Goal: Information Seeking & Learning: Understand process/instructions

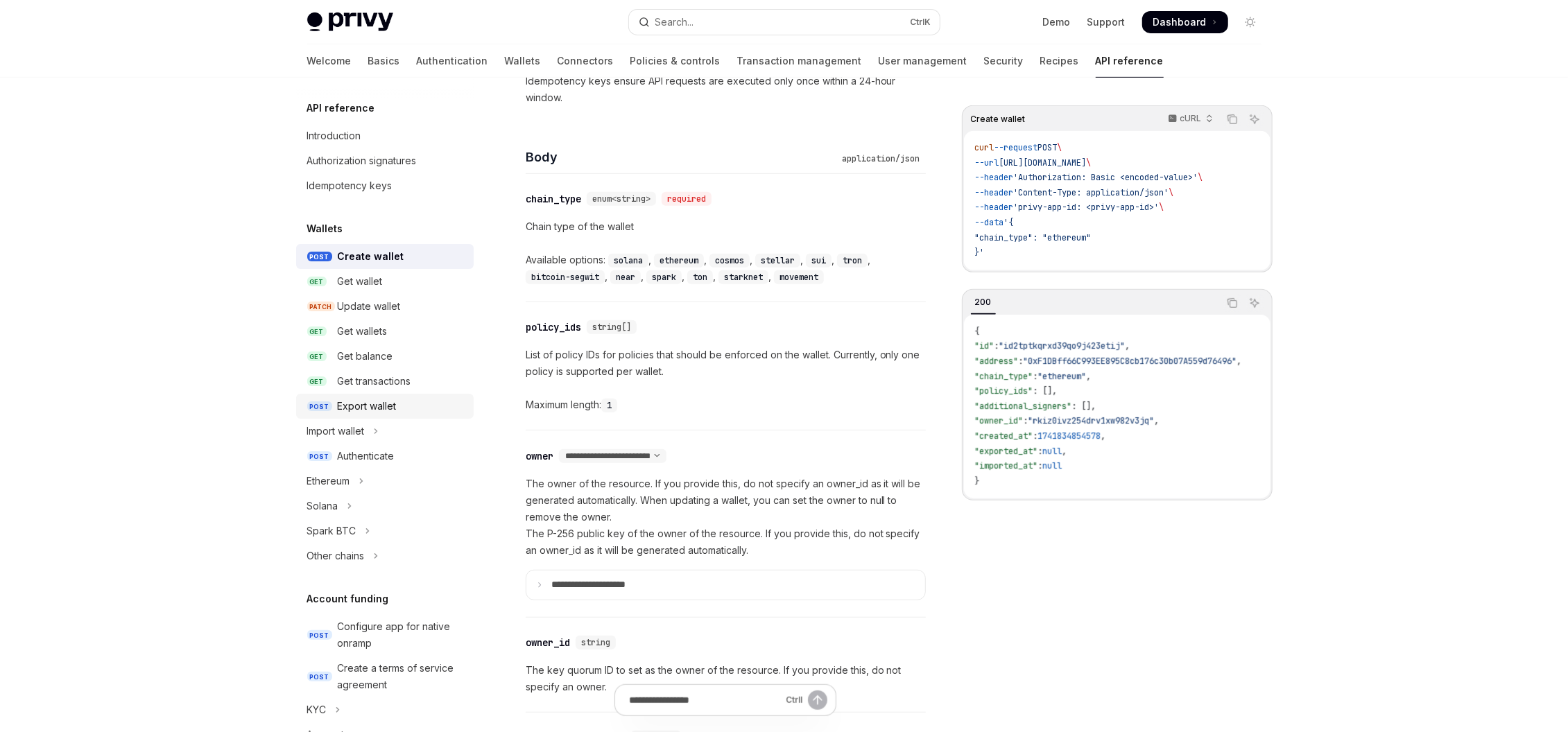
scroll to position [83, 0]
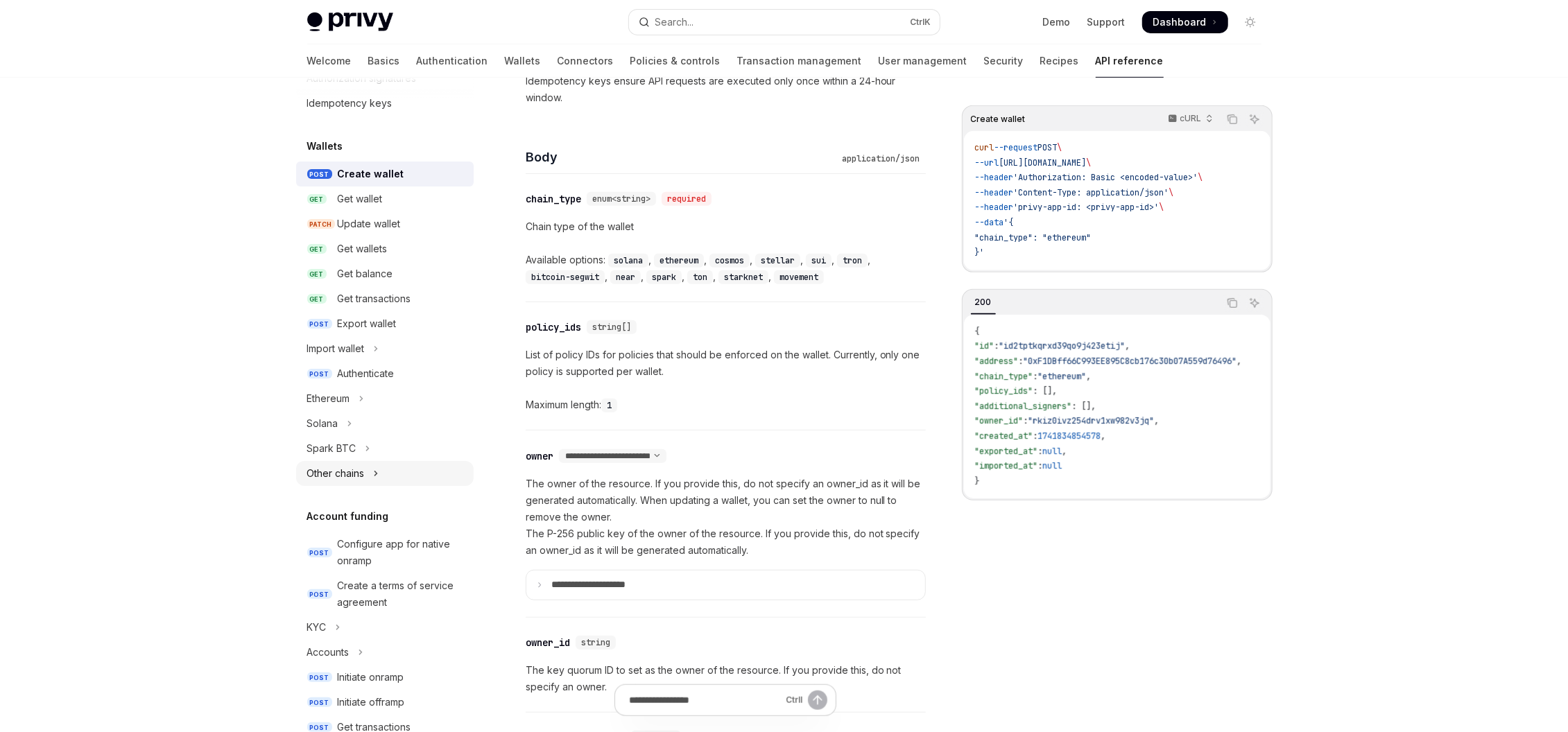
click at [376, 473] on icon "Toggle Other chains section" at bounding box center [375, 473] width 2 height 4
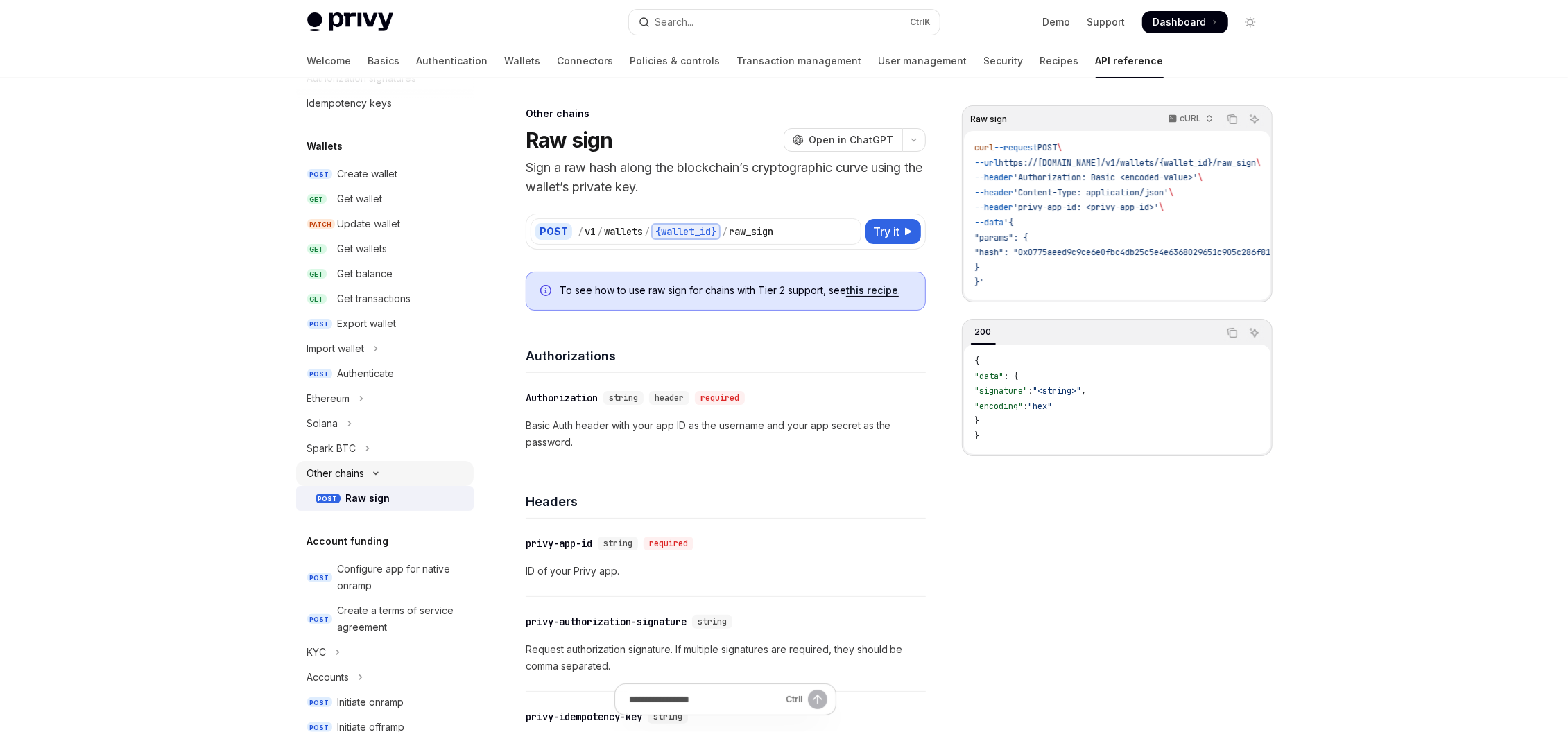
click at [377, 473] on icon "Toggle Other chains section" at bounding box center [375, 474] width 4 height 2
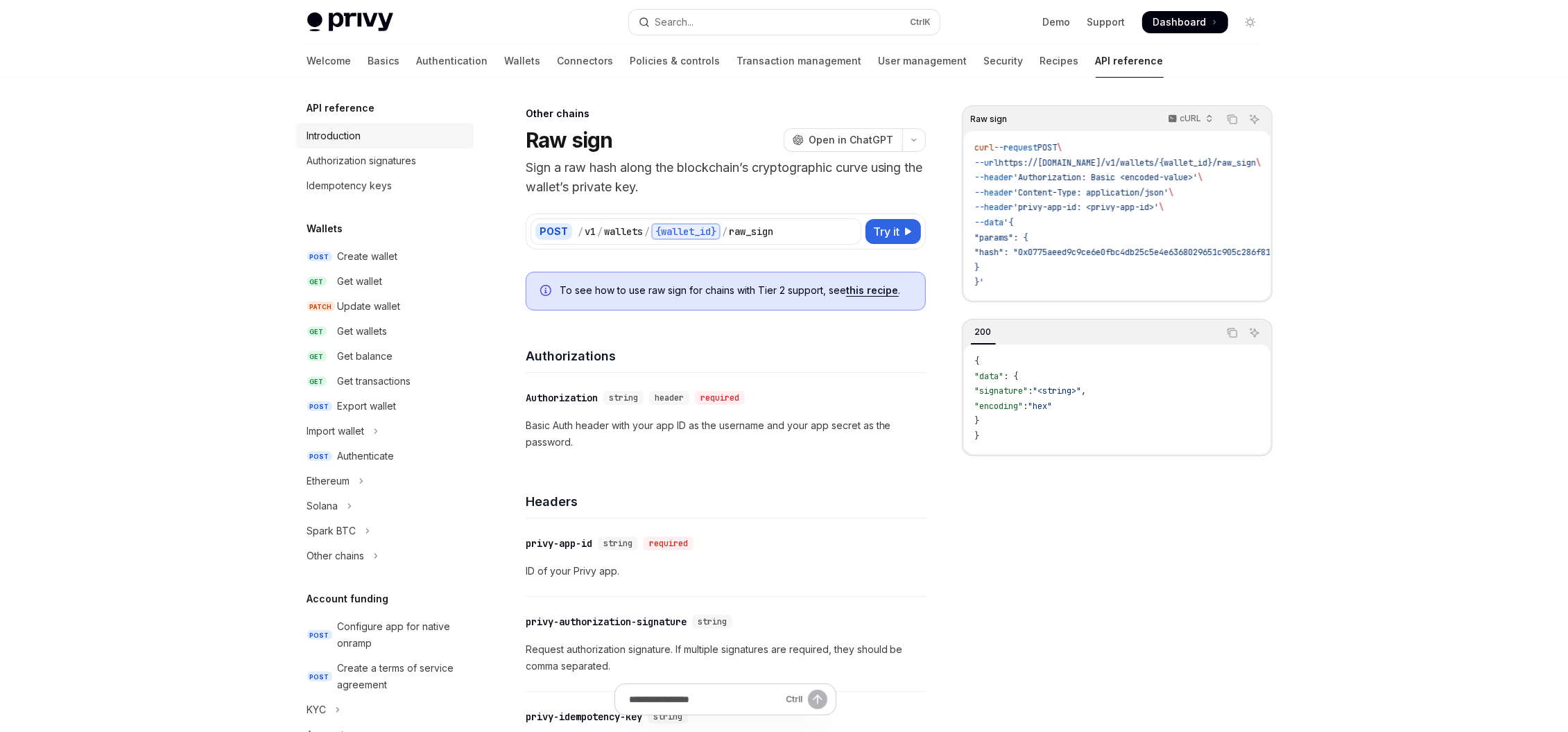
click at [349, 129] on div "Introduction" at bounding box center [334, 136] width 54 height 17
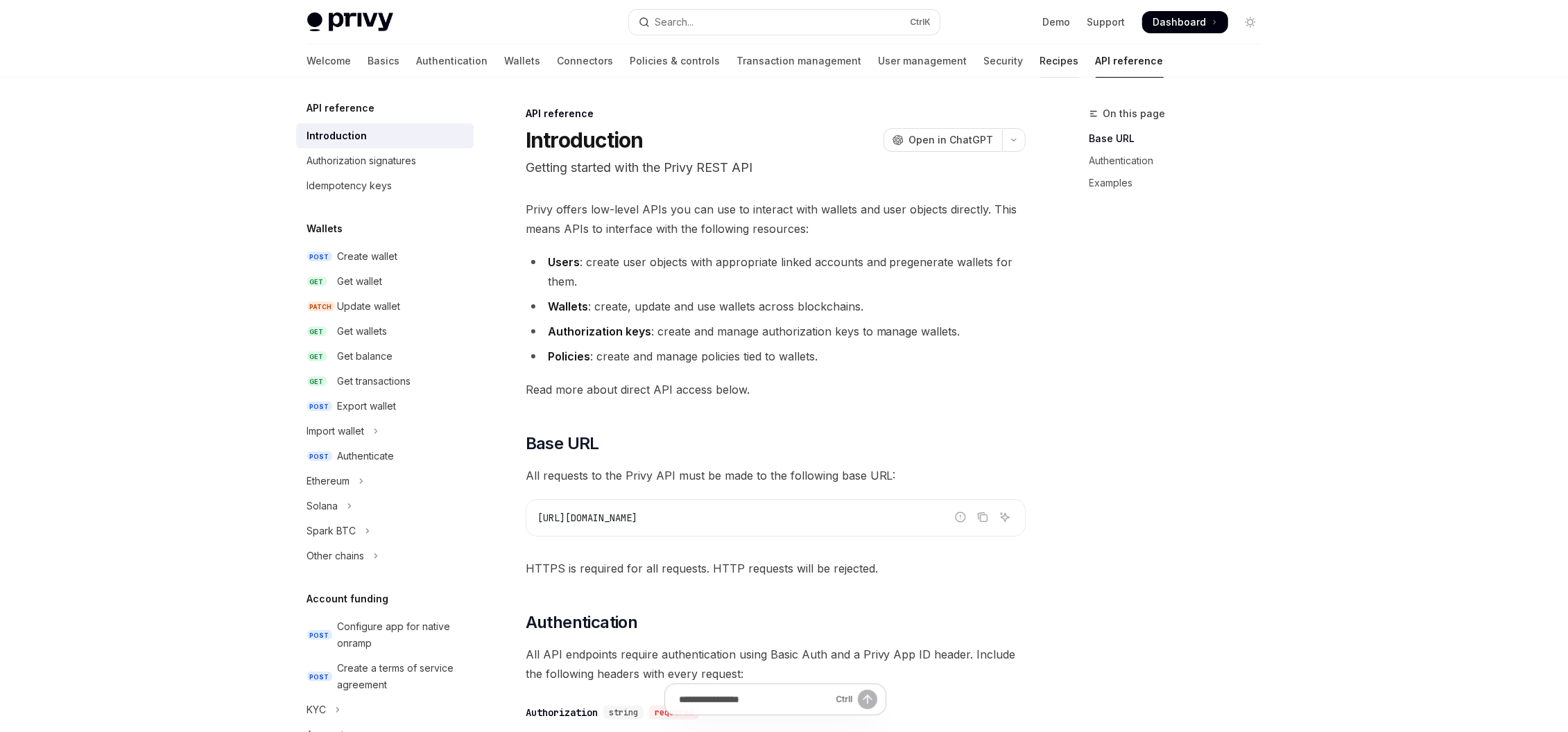
click at [1040, 67] on link "Recipes" at bounding box center [1059, 61] width 39 height 33
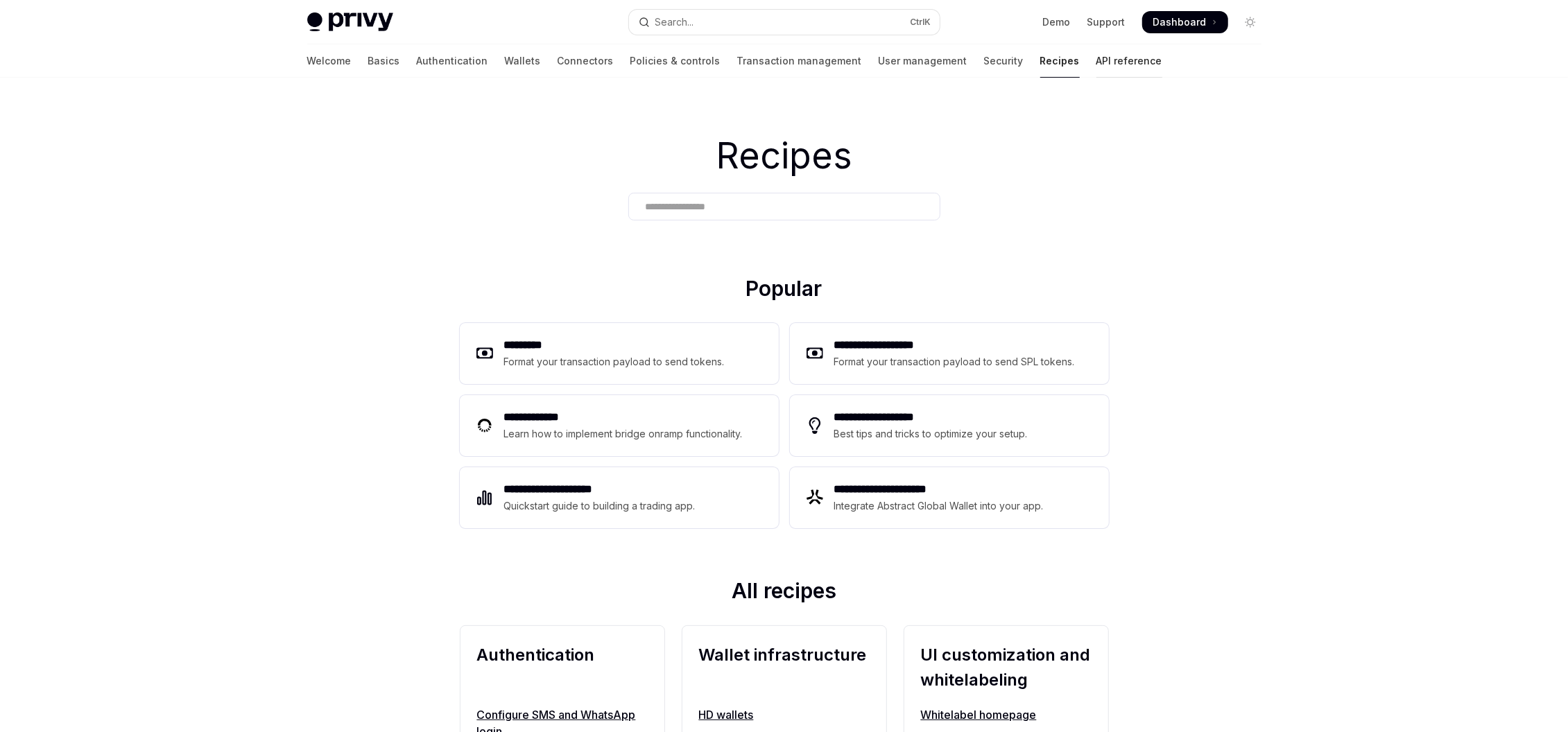
click at [1096, 60] on link "API reference" at bounding box center [1129, 61] width 66 height 33
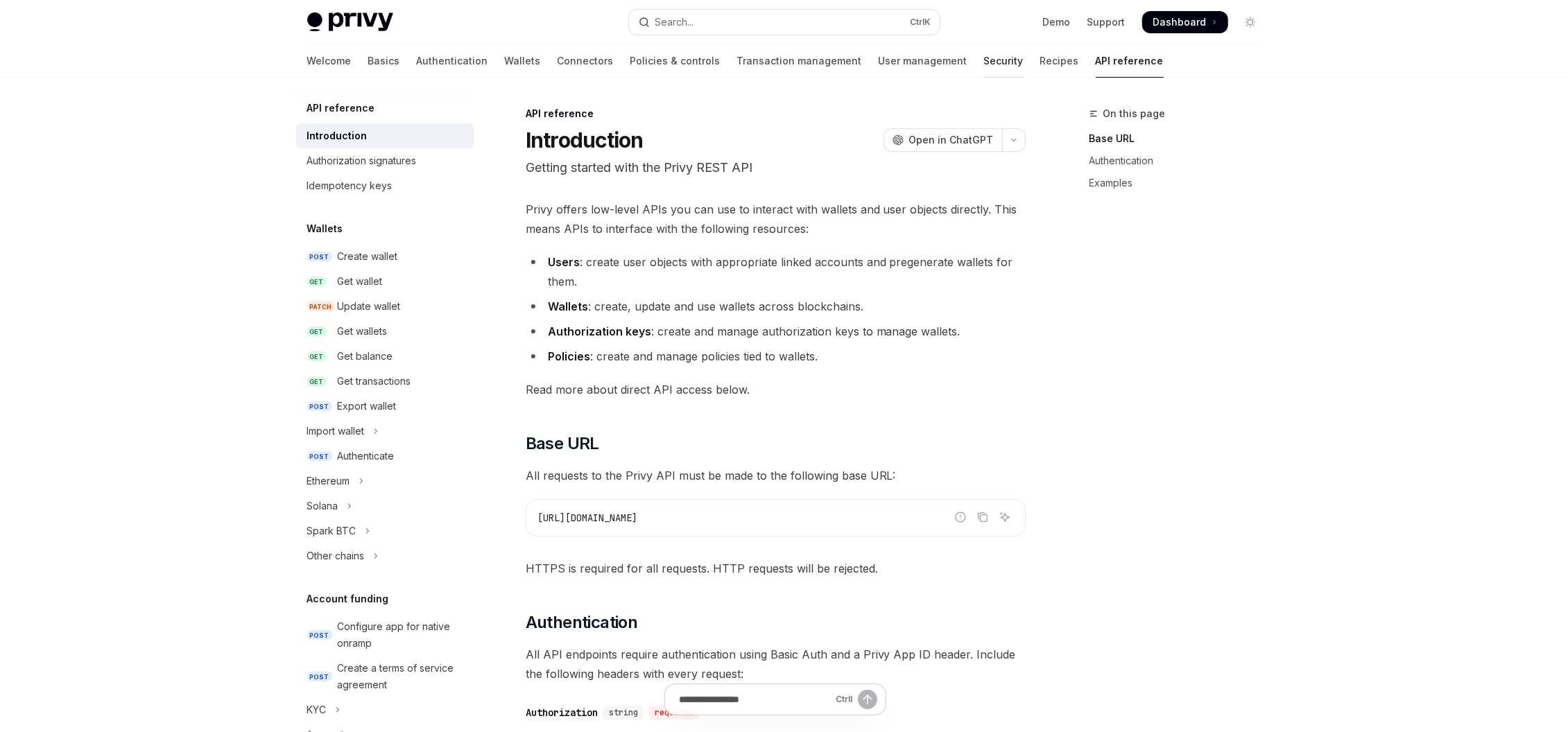
click at [984, 59] on link "Security" at bounding box center [1003, 61] width 40 height 33
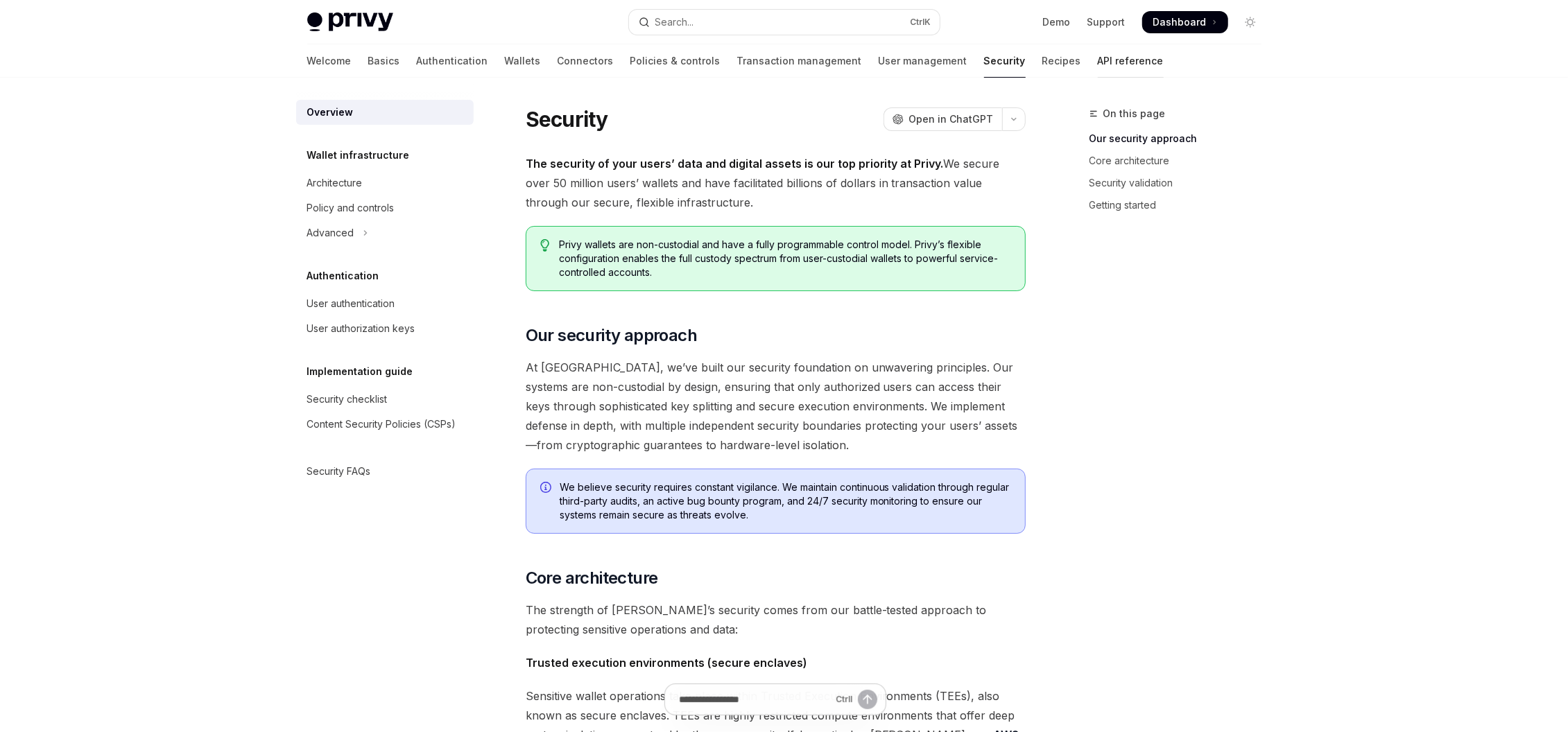
click at [1097, 61] on link "API reference" at bounding box center [1130, 61] width 66 height 33
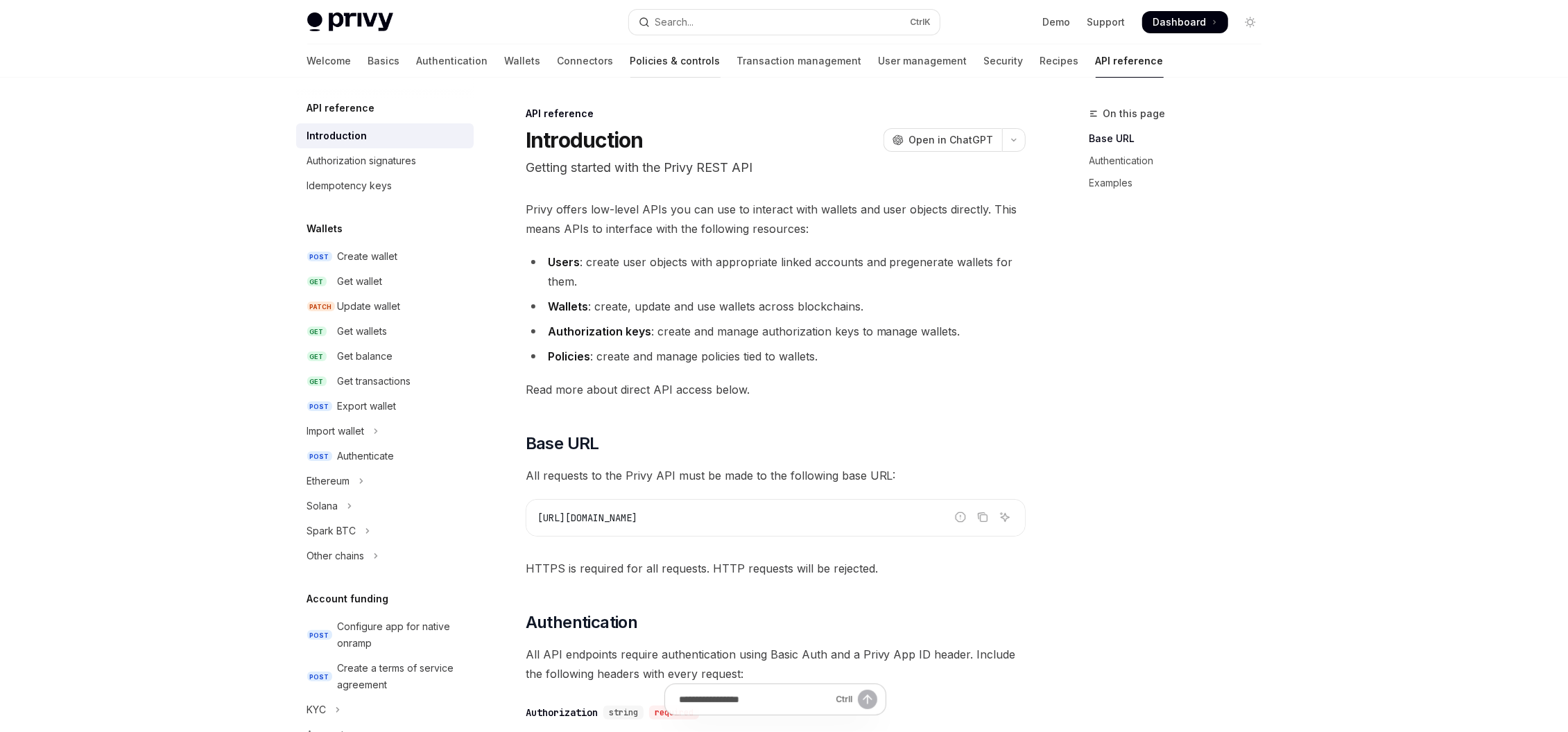
click at [630, 62] on link "Policies & controls" at bounding box center [675, 61] width 90 height 33
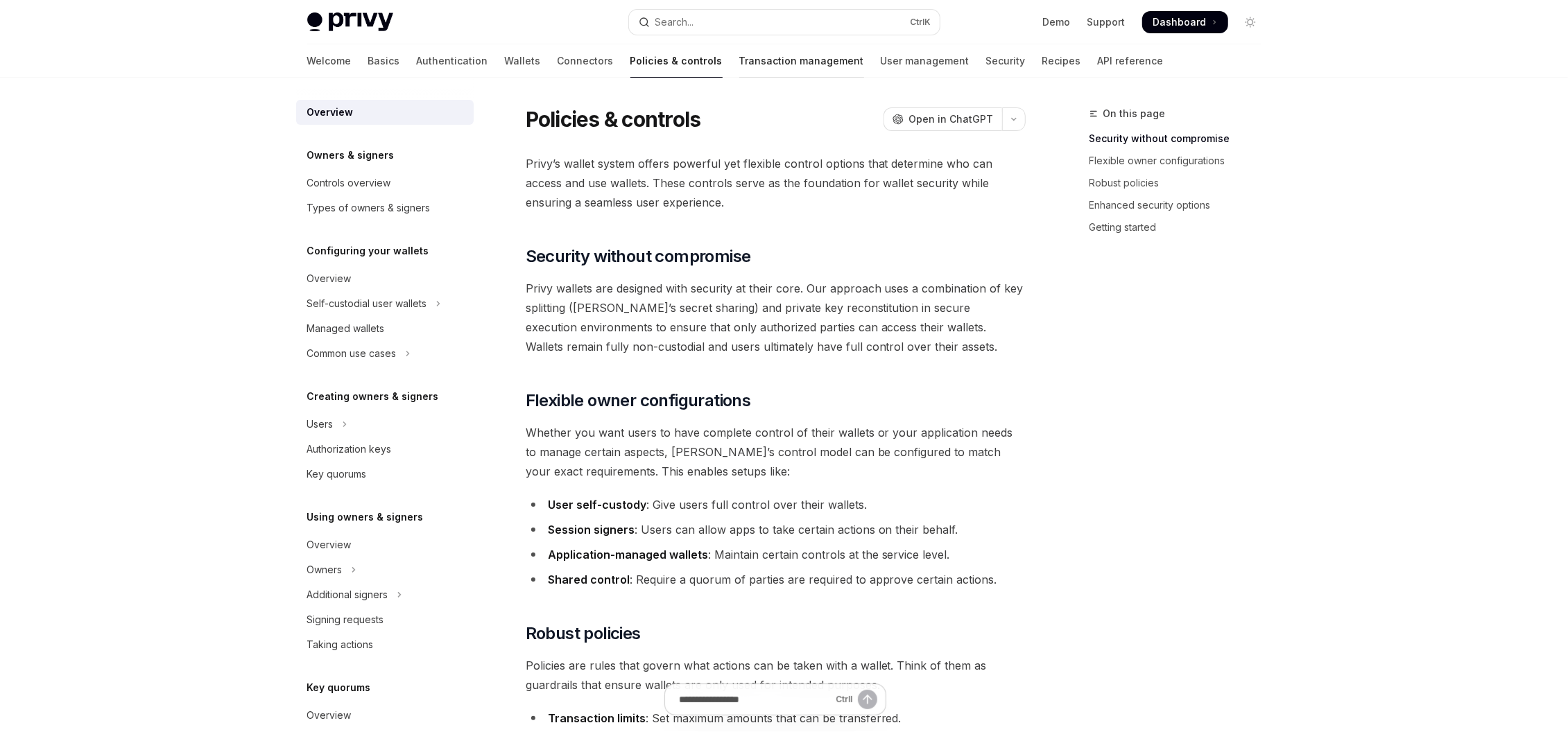
click at [739, 62] on link "Transaction management" at bounding box center [802, 61] width 125 height 33
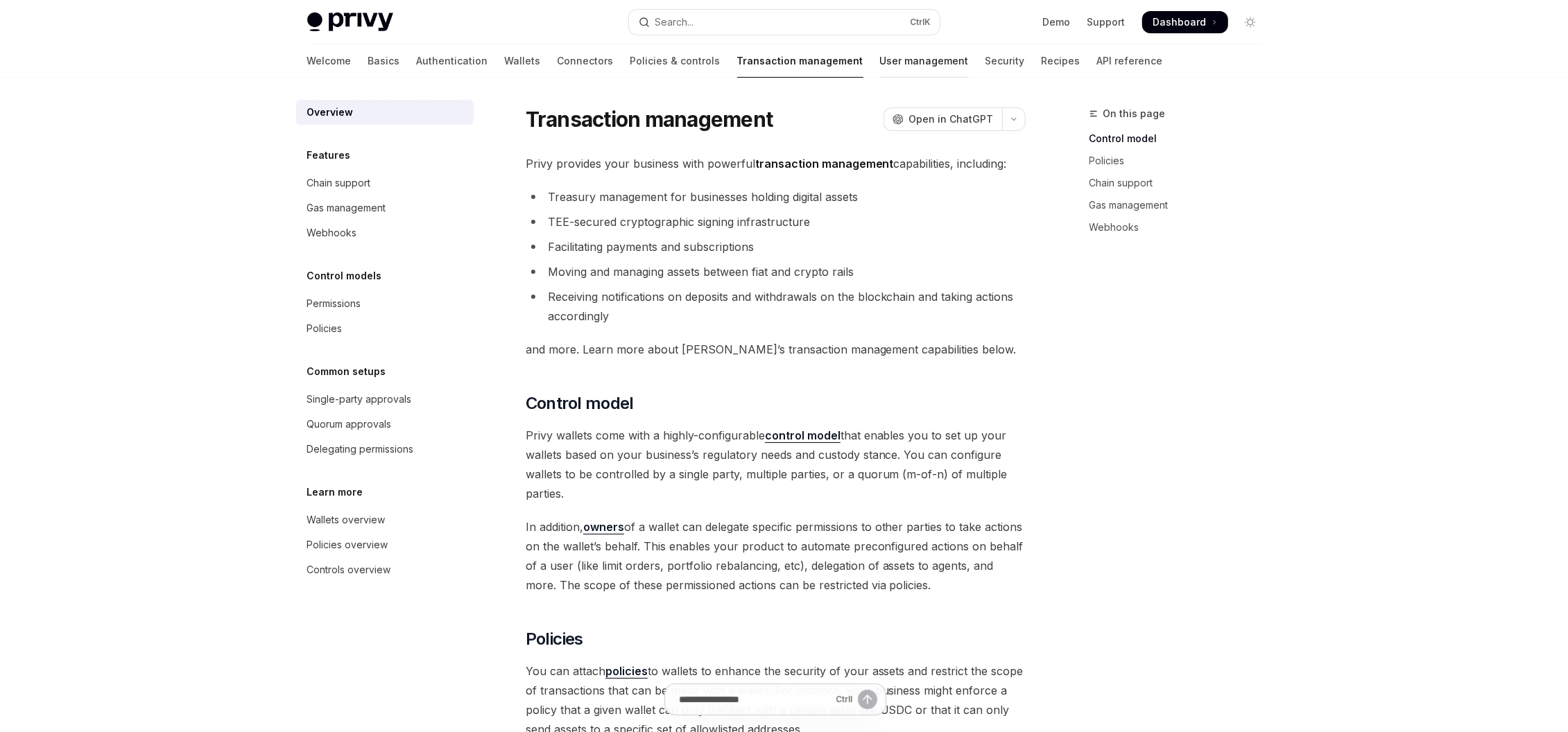
click at [880, 63] on link "User management" at bounding box center [924, 61] width 89 height 33
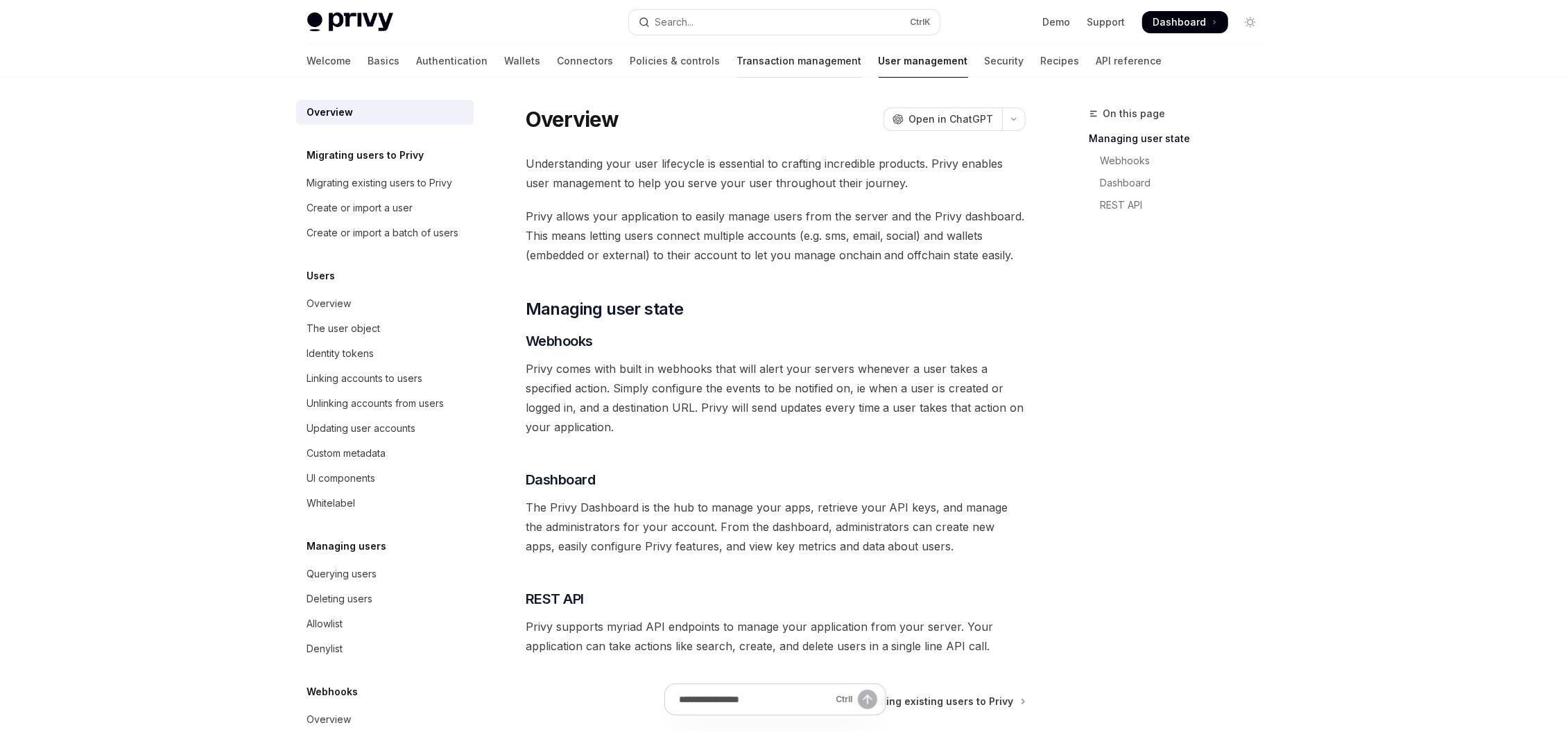
click at [737, 61] on link "Transaction management" at bounding box center [799, 61] width 125 height 33
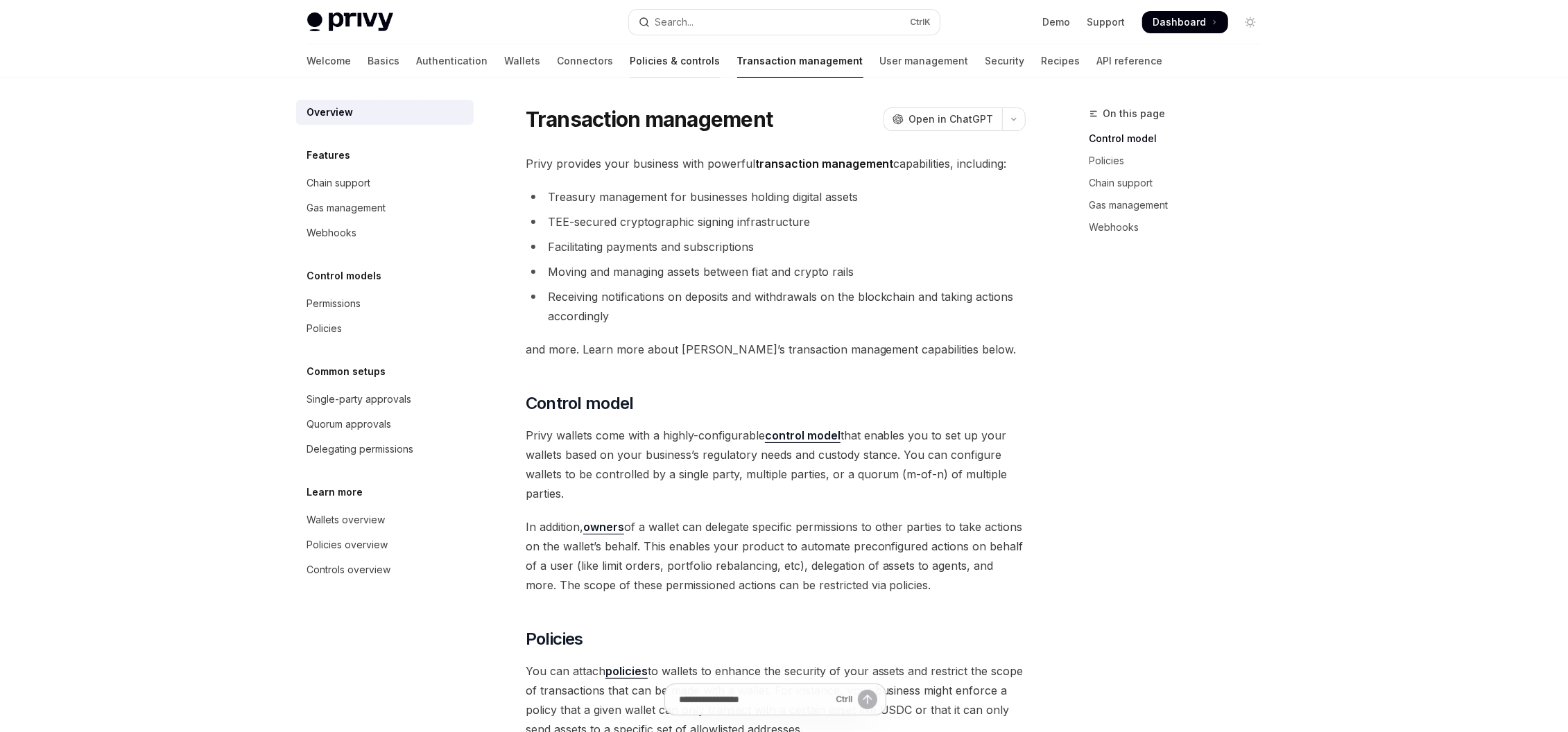
click at [630, 56] on link "Policies & controls" at bounding box center [675, 61] width 90 height 33
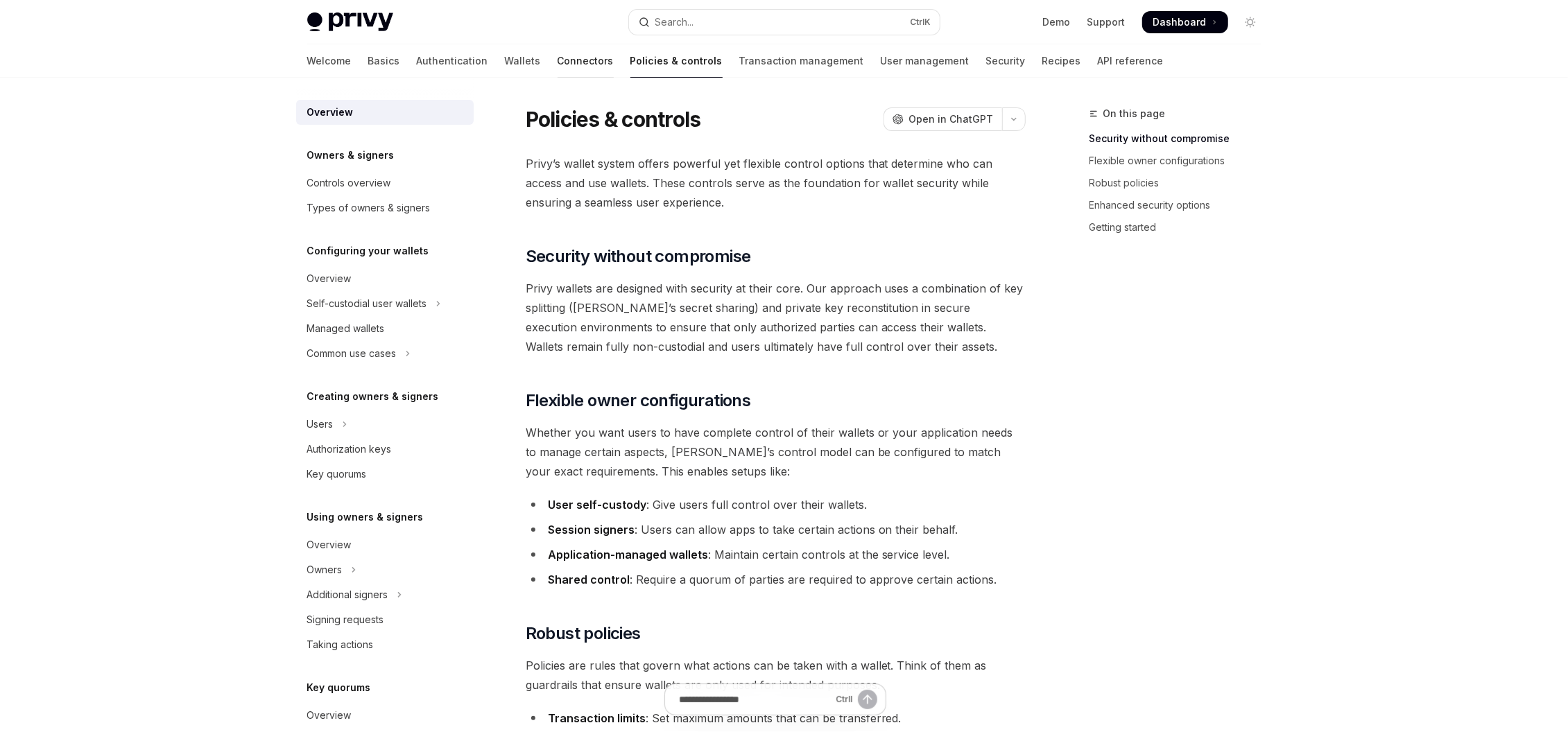
click at [558, 58] on link "Connectors" at bounding box center [586, 61] width 56 height 33
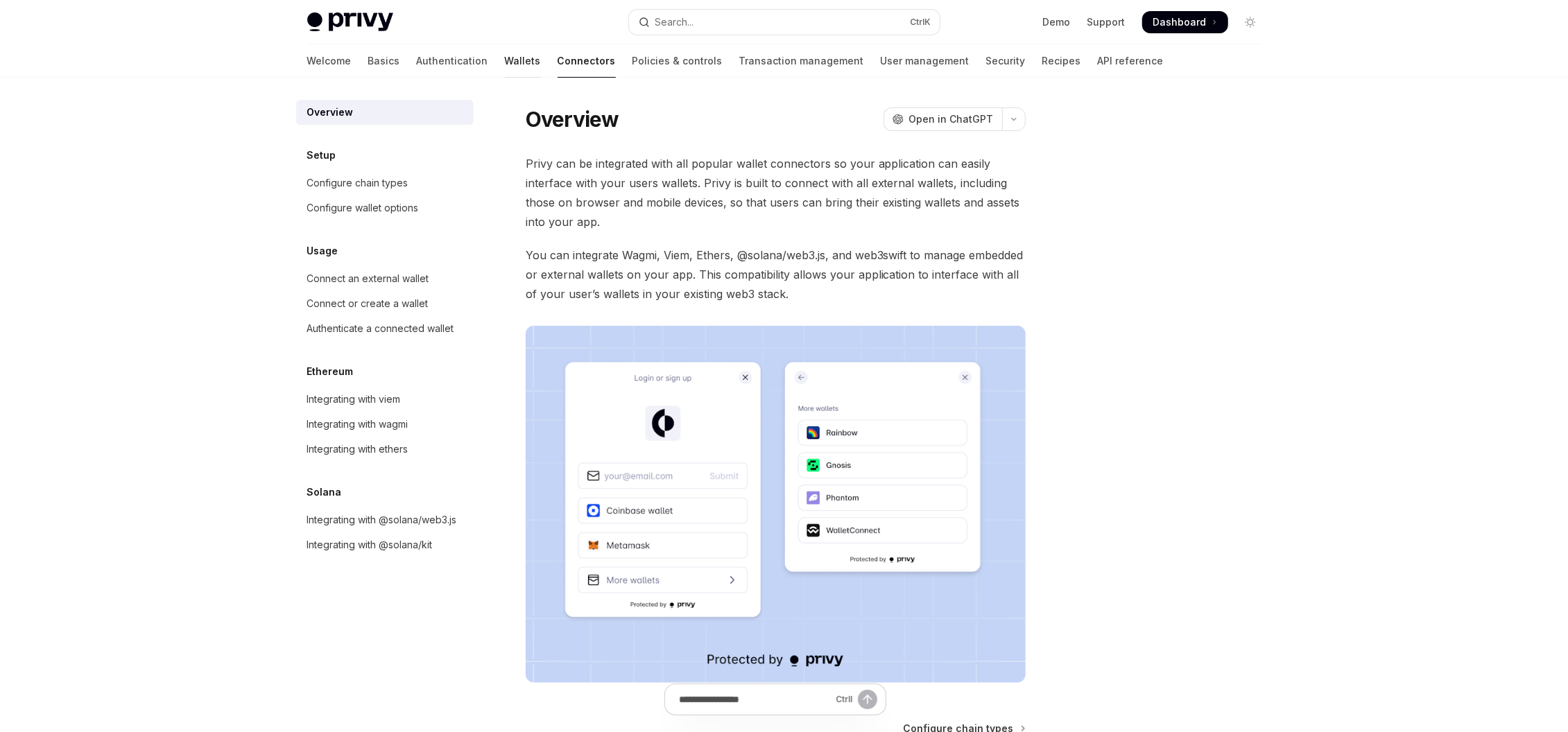
click at [505, 58] on link "Wallets" at bounding box center [523, 61] width 36 height 33
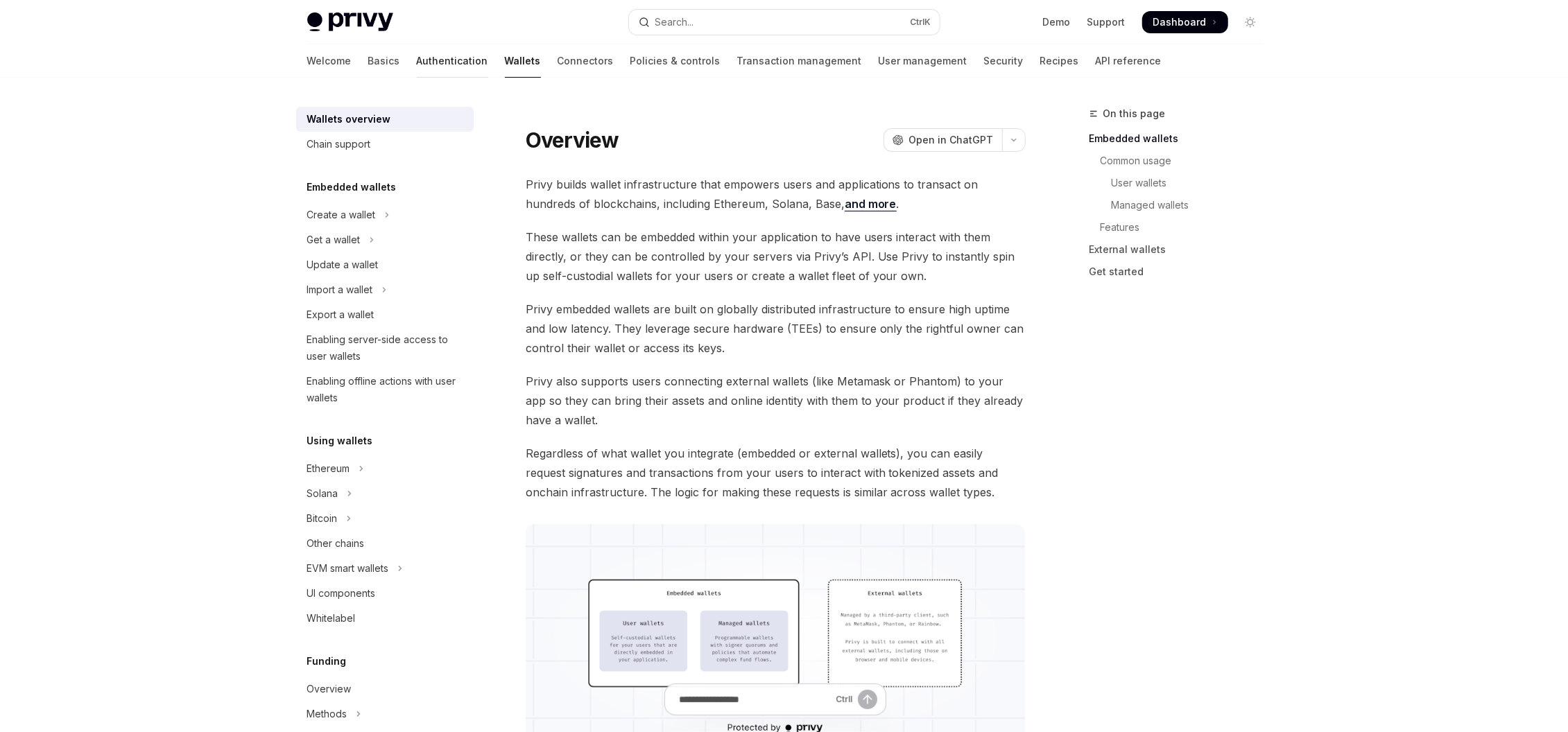
click at [417, 57] on link "Authentication" at bounding box center [452, 61] width 71 height 33
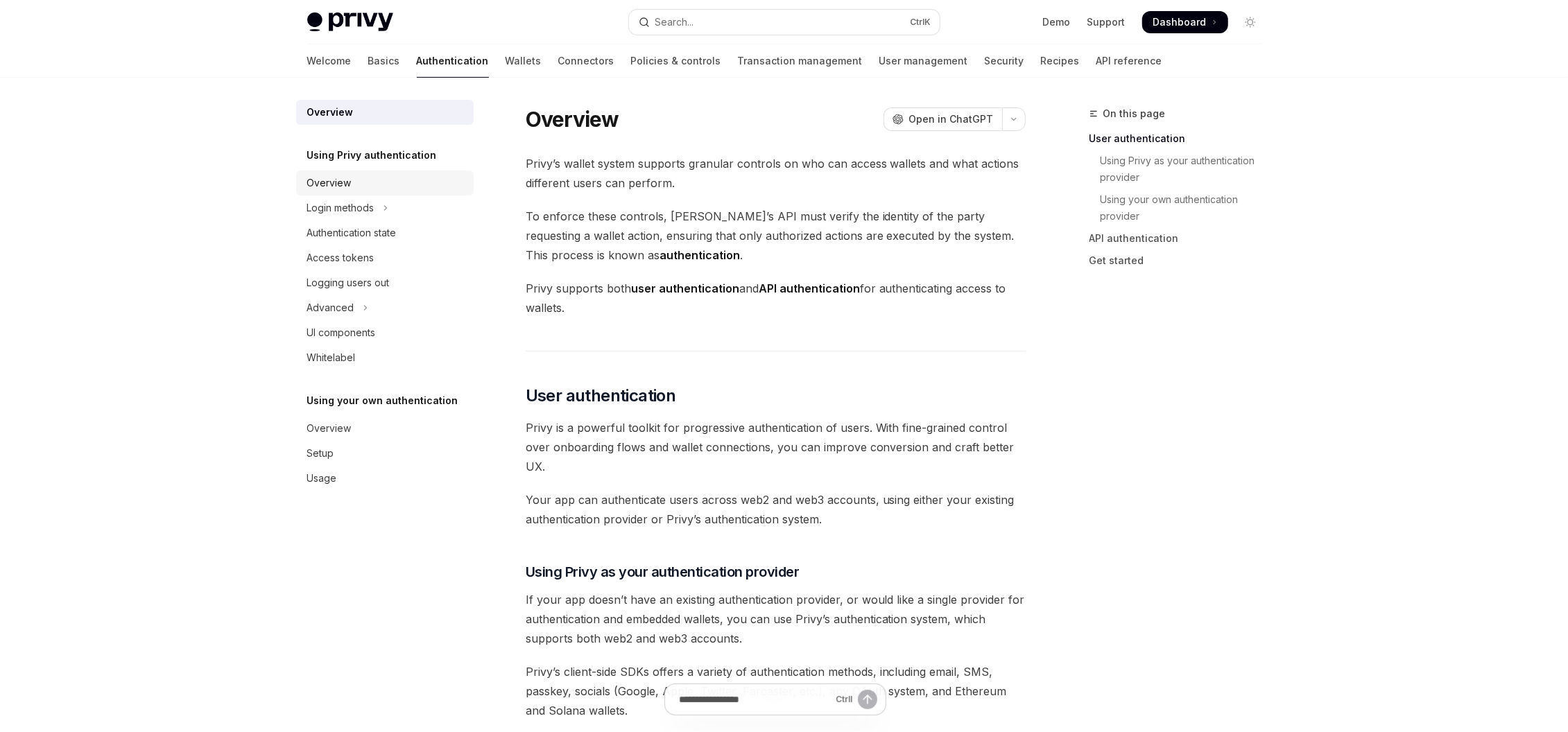
click at [369, 173] on link "Overview" at bounding box center [384, 183] width 177 height 25
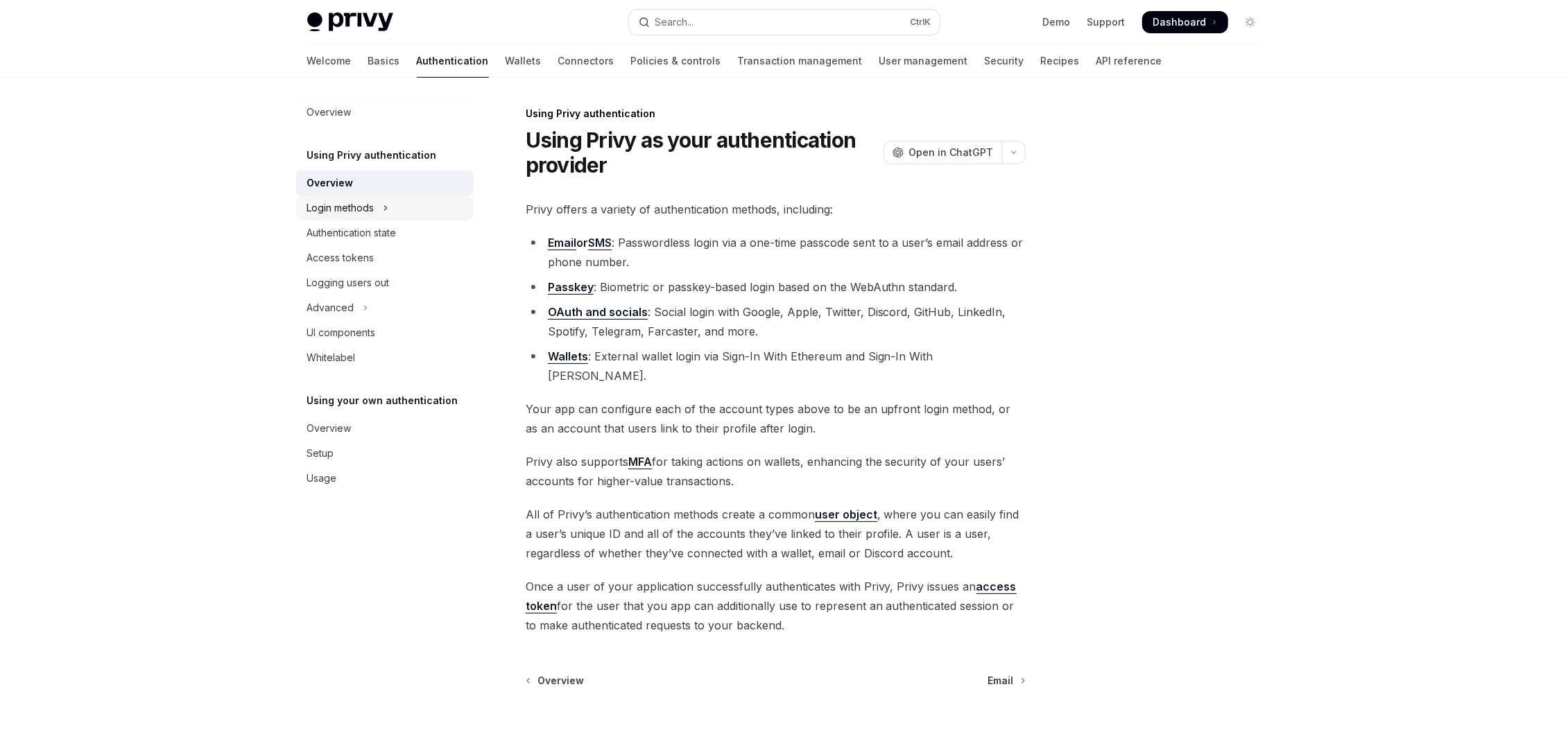
click at [382, 196] on button "Login methods" at bounding box center [384, 208] width 177 height 25
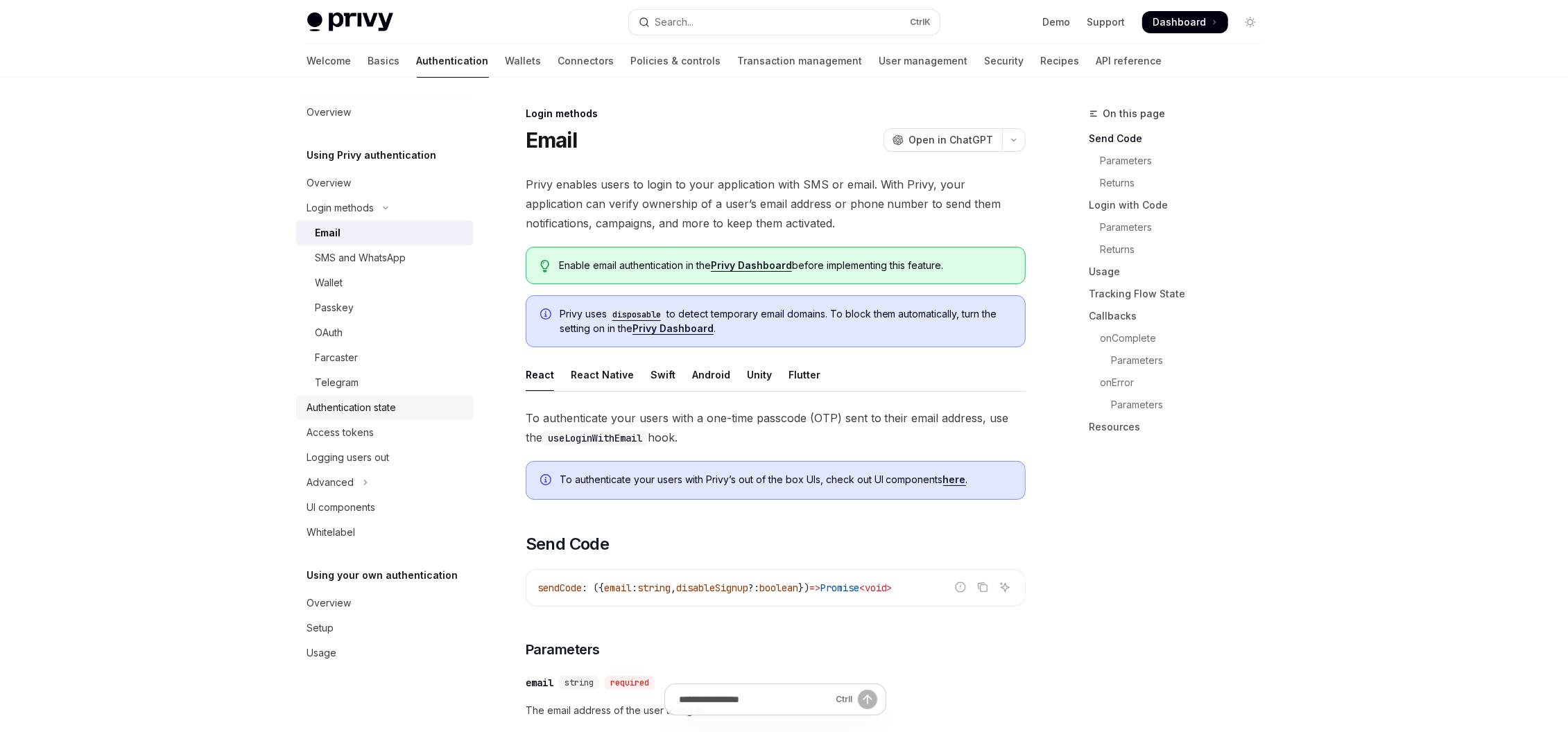
click at [395, 408] on div "Authentication state" at bounding box center [352, 407] width 89 height 17
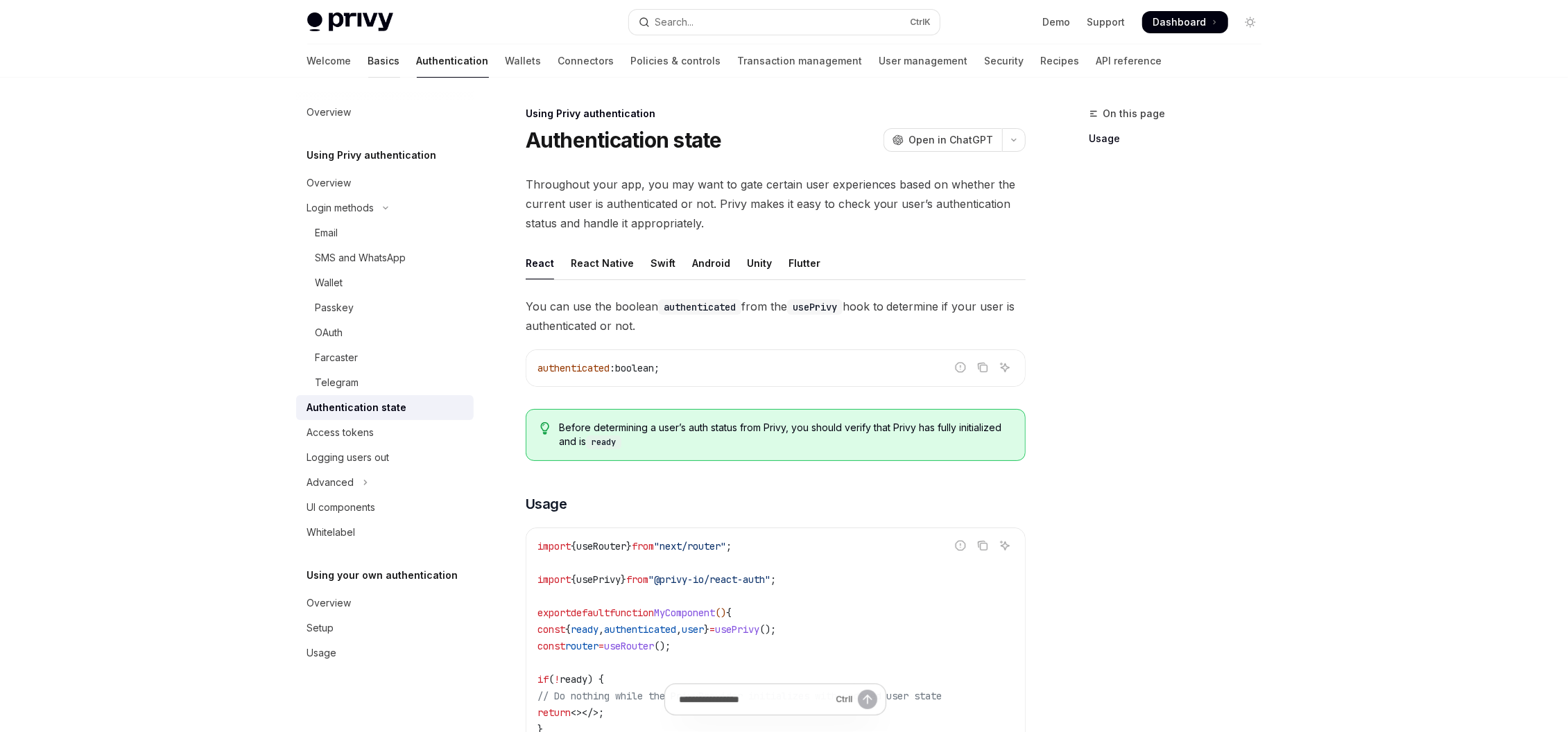
click at [368, 63] on link "Basics" at bounding box center [384, 61] width 32 height 33
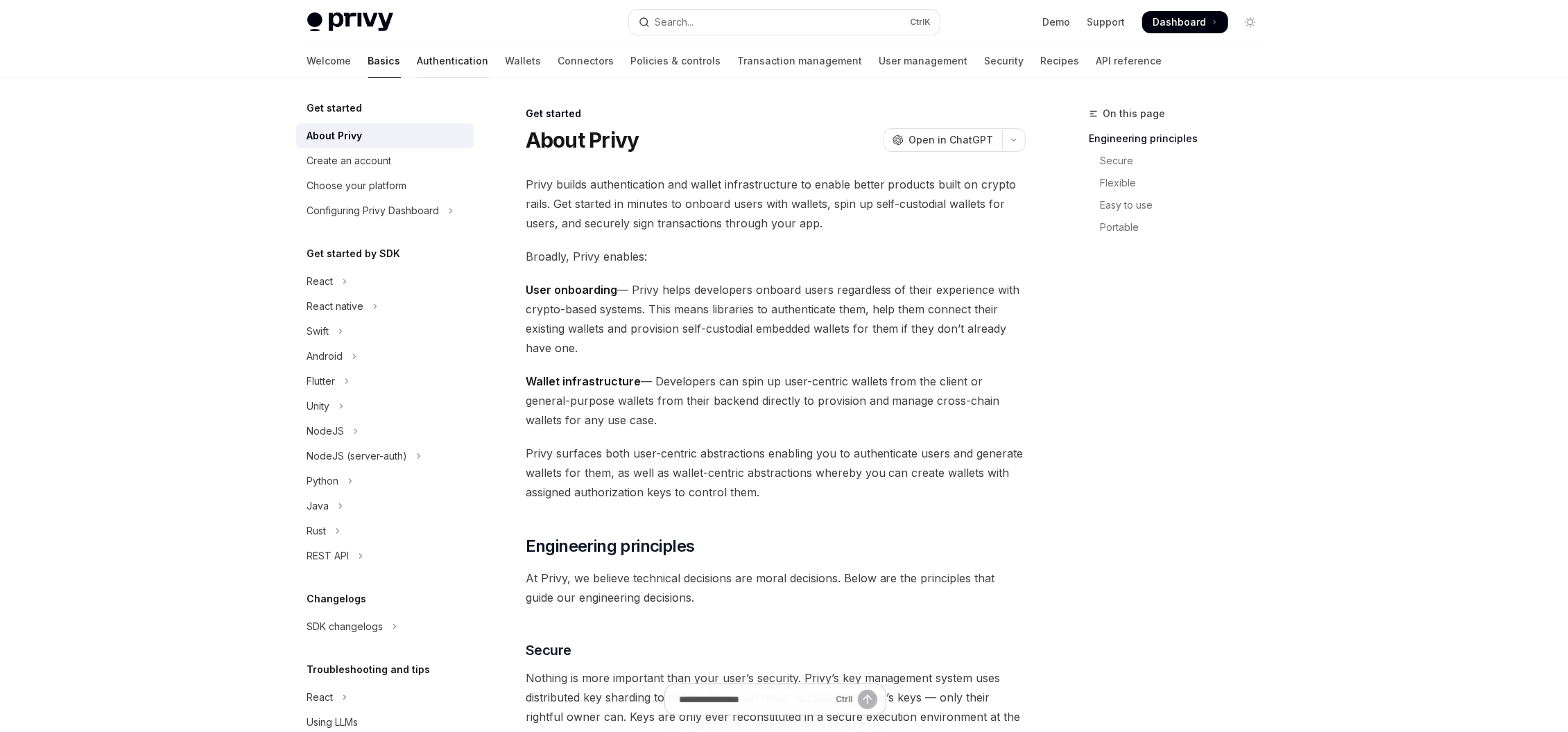
click at [418, 60] on link "Authentication" at bounding box center [453, 61] width 71 height 33
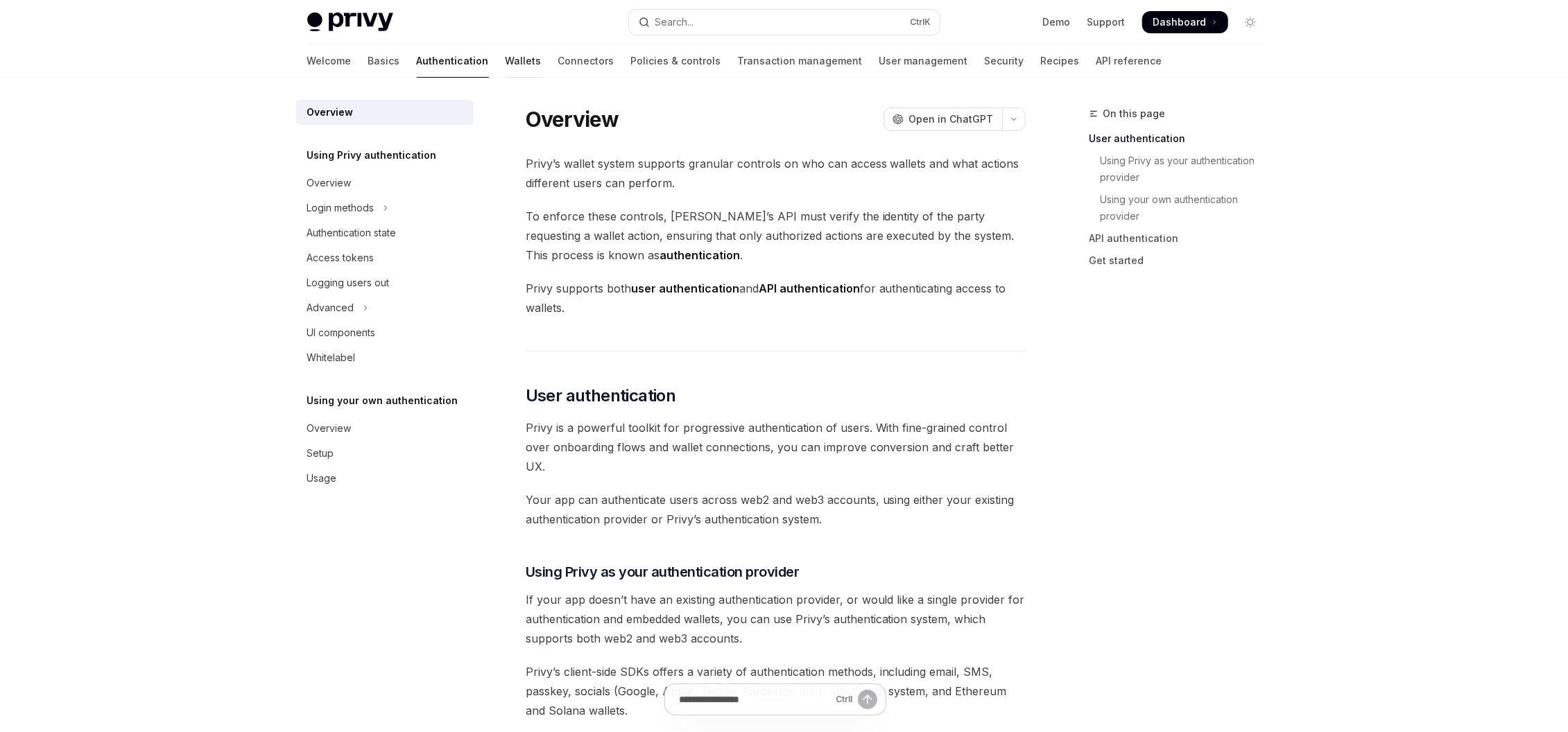
click at [506, 58] on link "Wallets" at bounding box center [524, 61] width 36 height 33
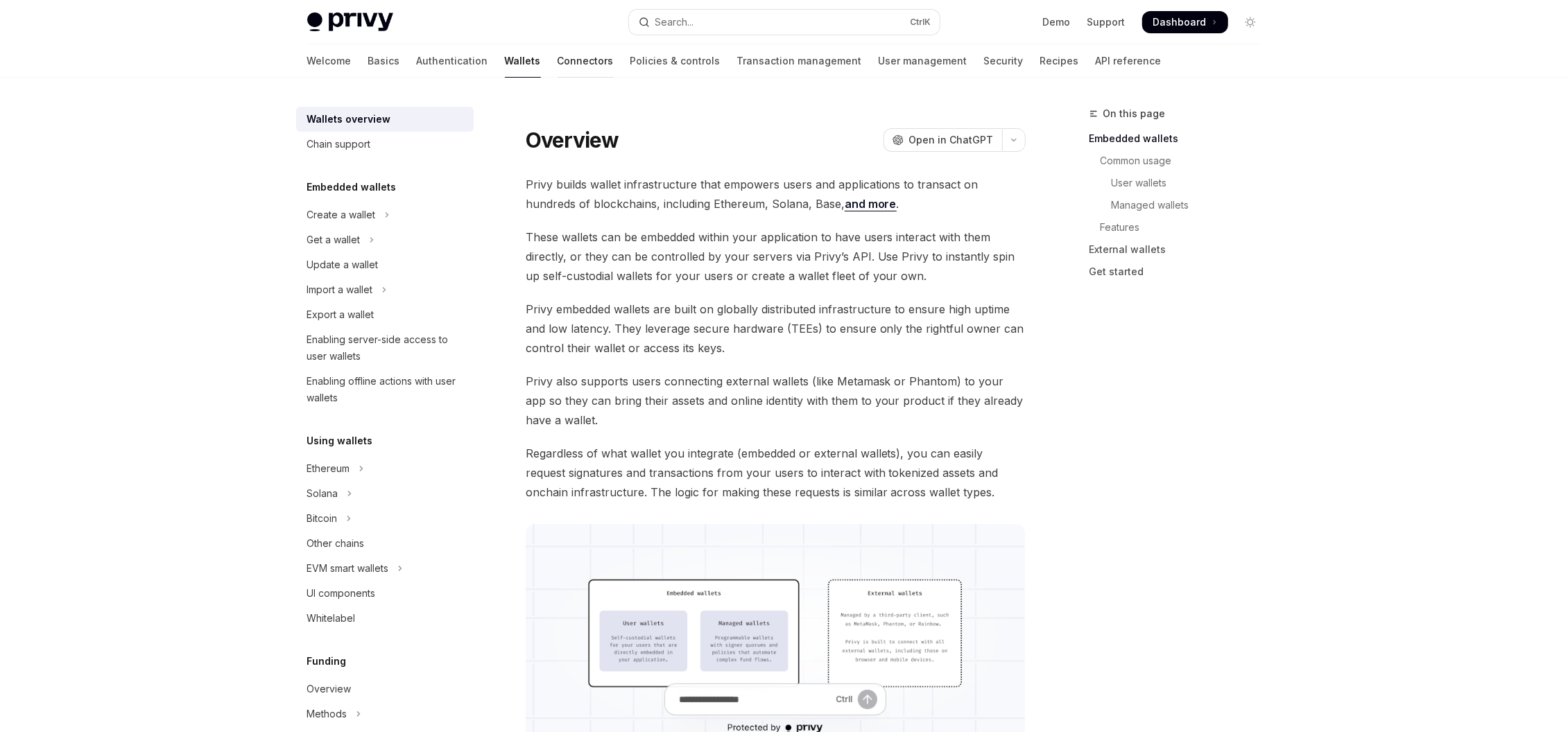
click at [558, 66] on link "Connectors" at bounding box center [586, 61] width 56 height 33
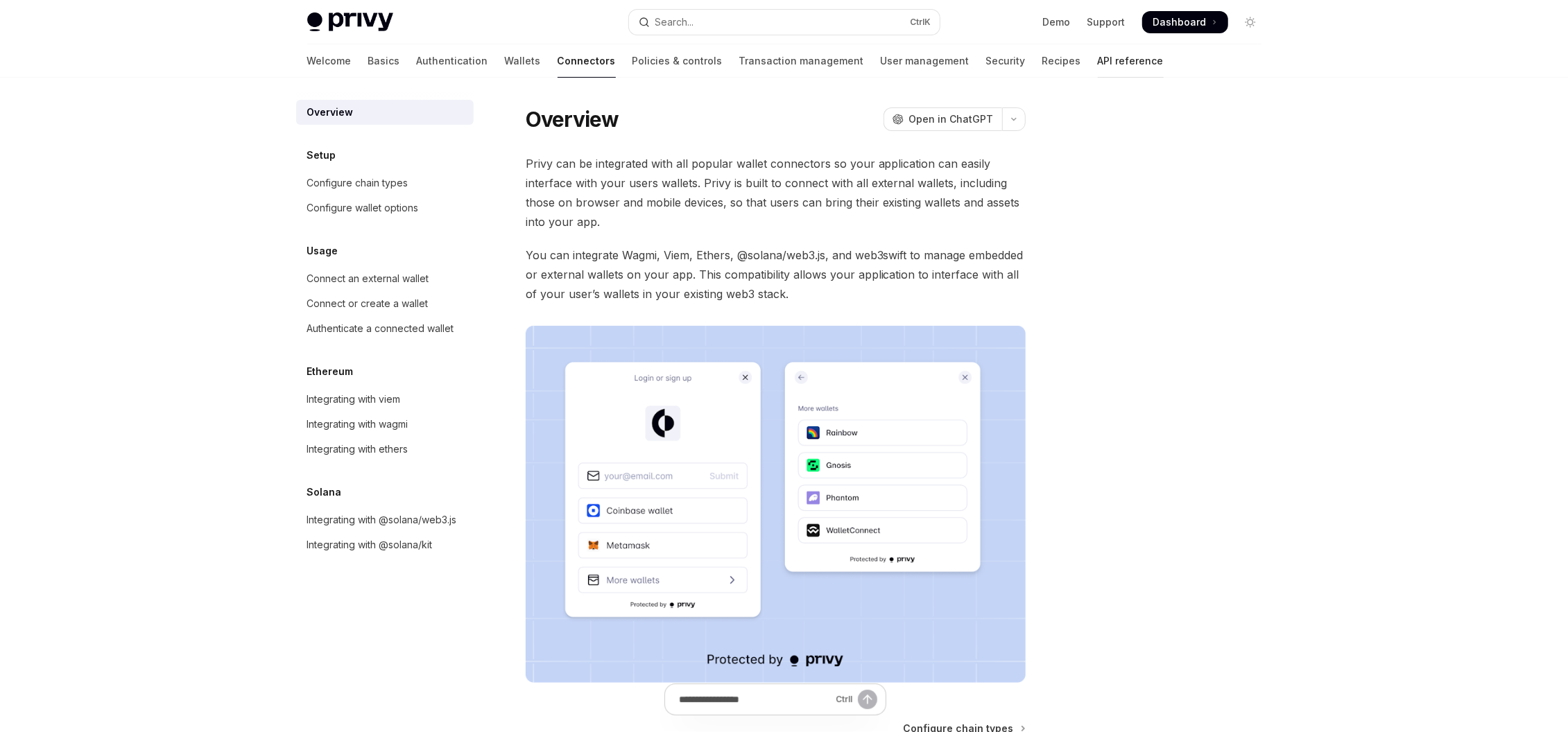
click at [1097, 65] on link "API reference" at bounding box center [1130, 61] width 66 height 33
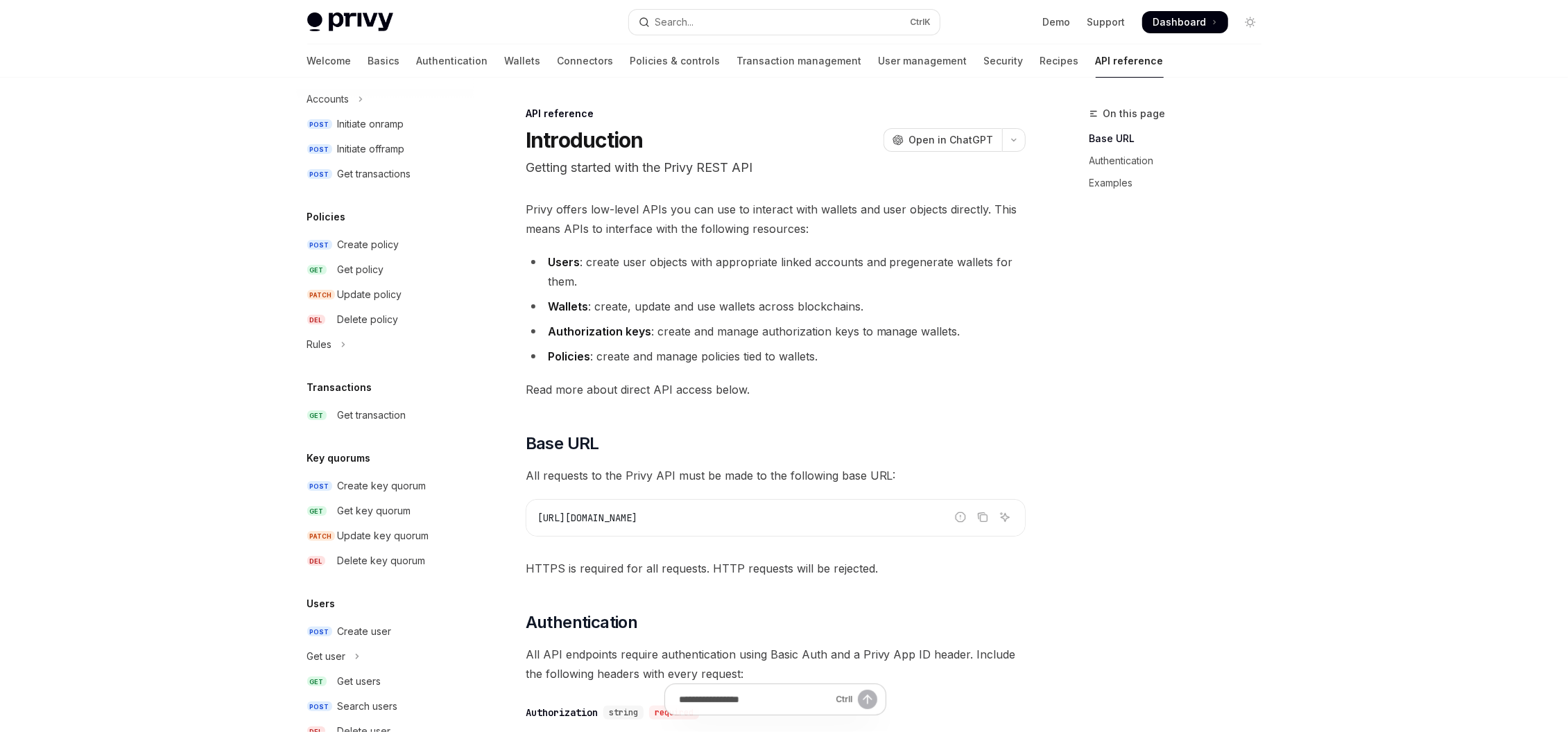
scroll to position [665, 0]
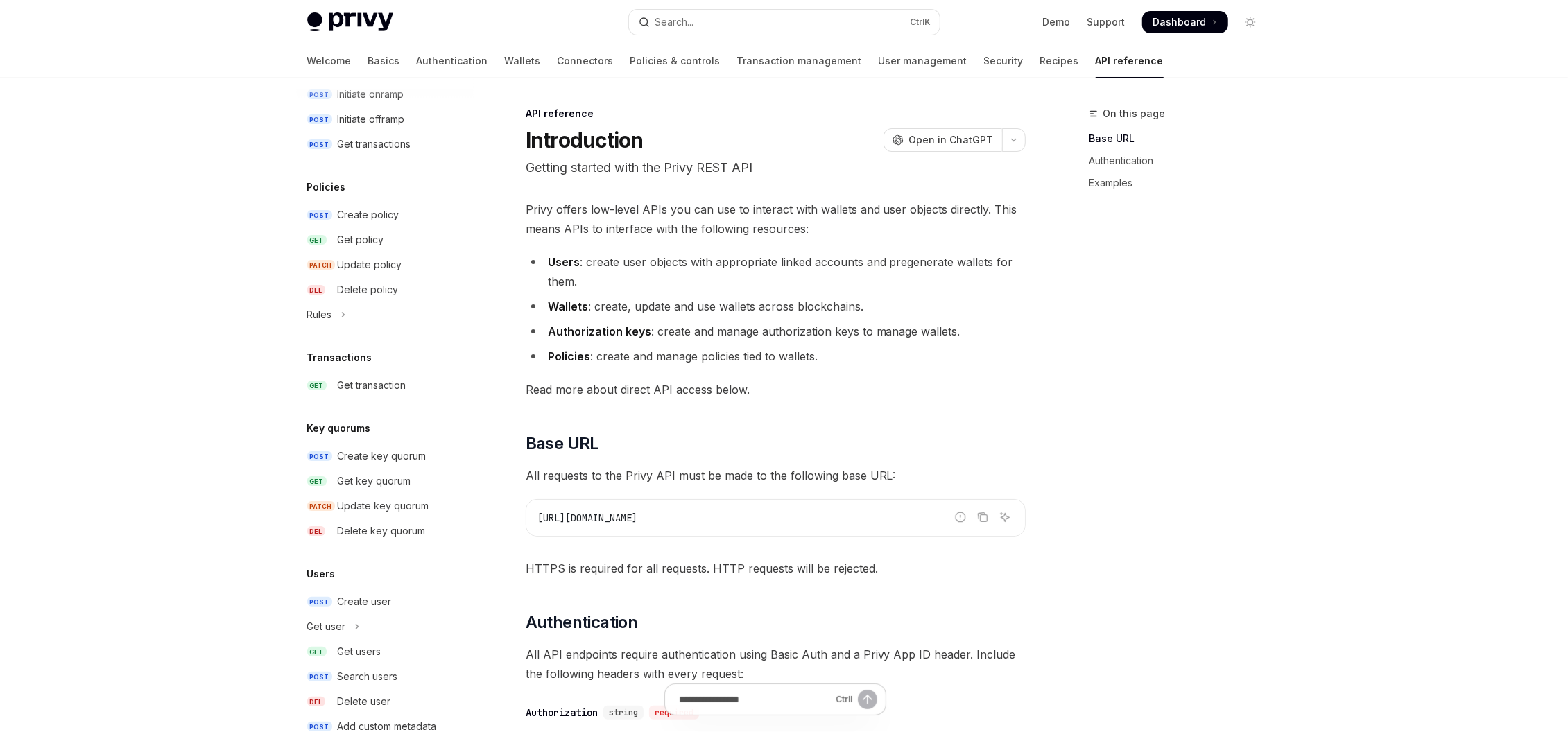
drag, startPoint x: 760, startPoint y: 389, endPoint x: 818, endPoint y: 398, distance: 58.7
click at [818, 398] on span "Read more about direct API access below." at bounding box center [775, 389] width 500 height 19
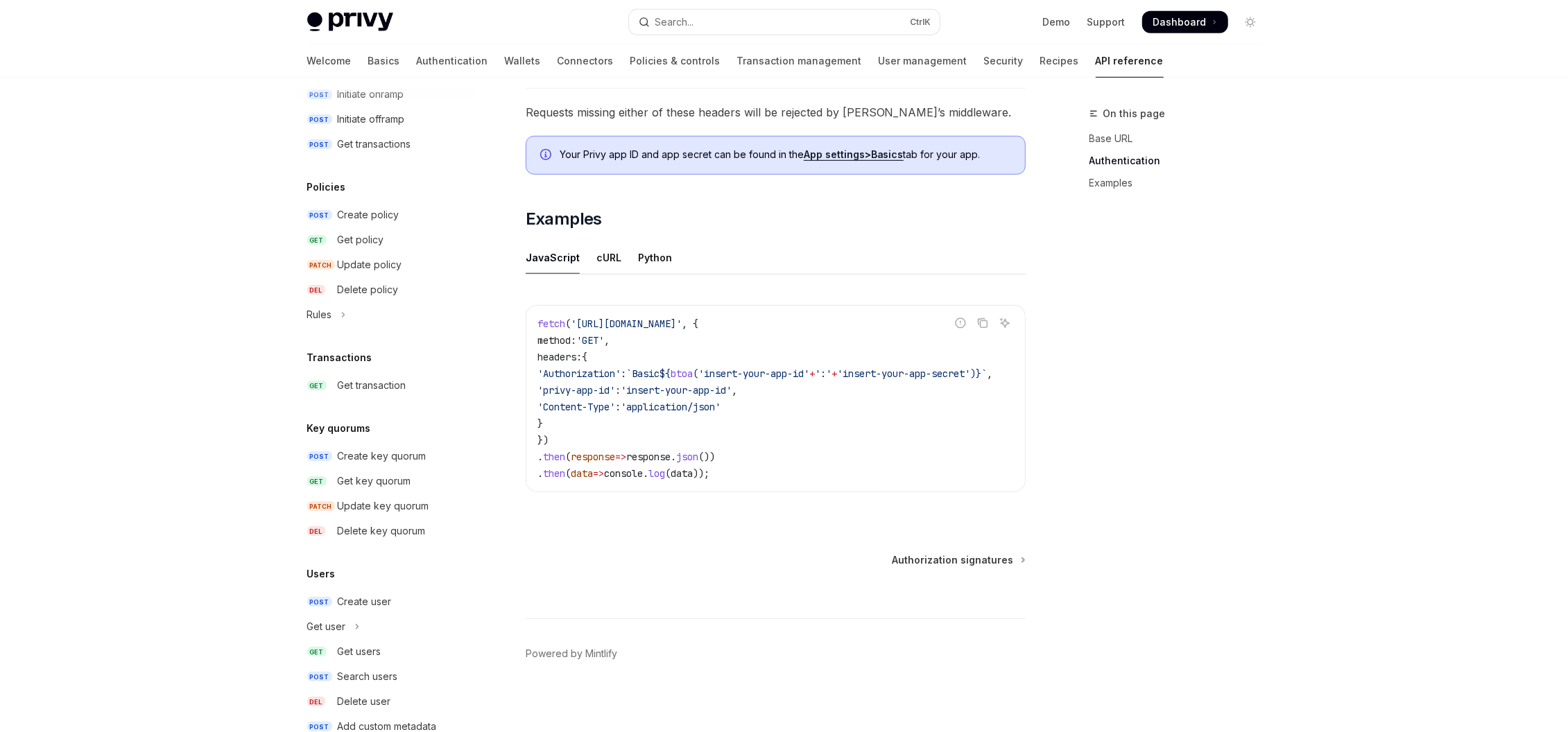
scroll to position [748, 0]
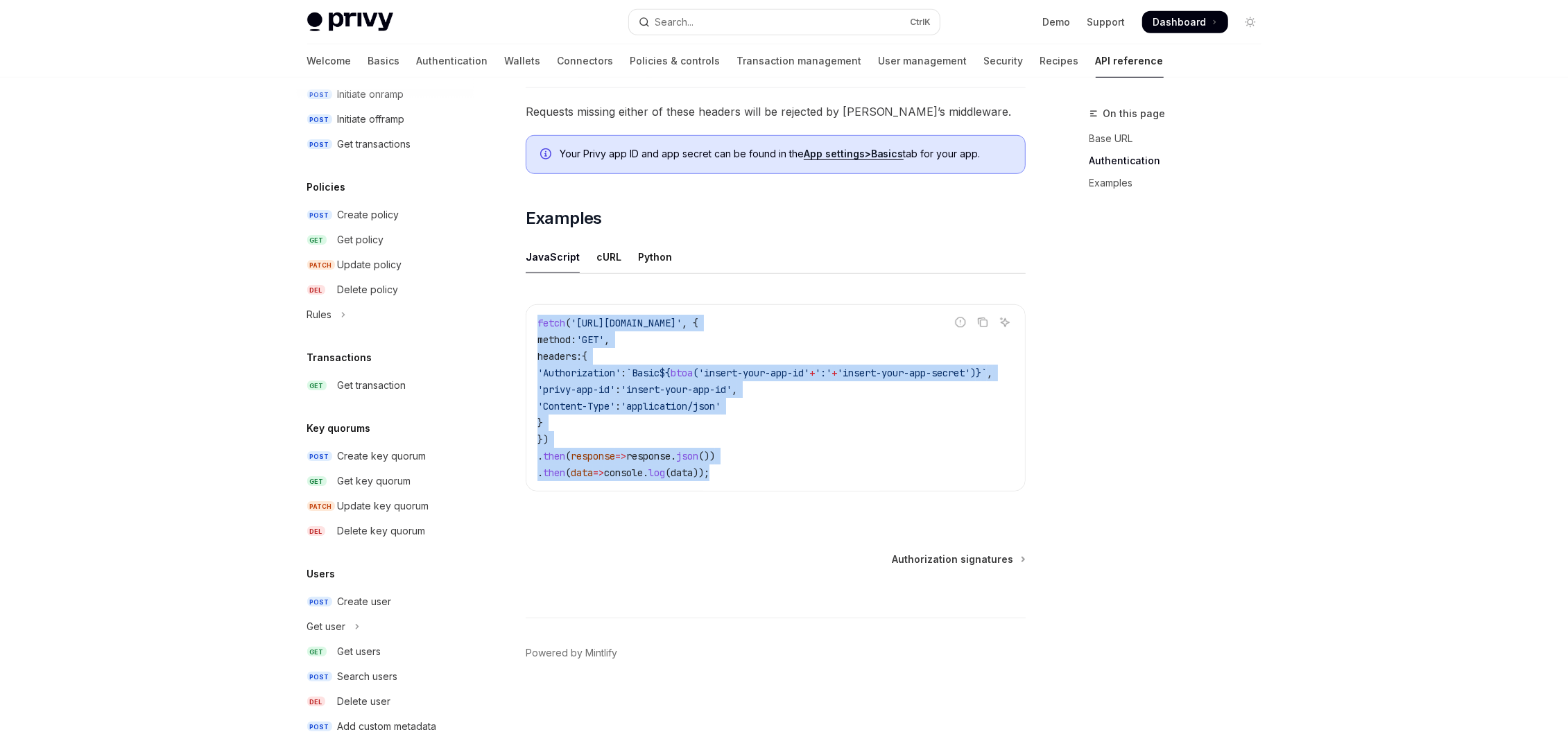
drag, startPoint x: 756, startPoint y: 476, endPoint x: 522, endPoint y: 319, distance: 281.8
click at [522, 319] on div "API reference Introduction OpenAI Open in ChatGPT Getting started with the Priv…" at bounding box center [645, 48] width 766 height 1379
drag, startPoint x: 531, startPoint y: 320, endPoint x: 822, endPoint y: 472, distance: 328.3
click at [822, 472] on div "fetch ( '[URL][DOMAIN_NAME]' , { method: 'GET' , headers: { 'Authorization' : `…" at bounding box center [776, 397] width 499 height 186
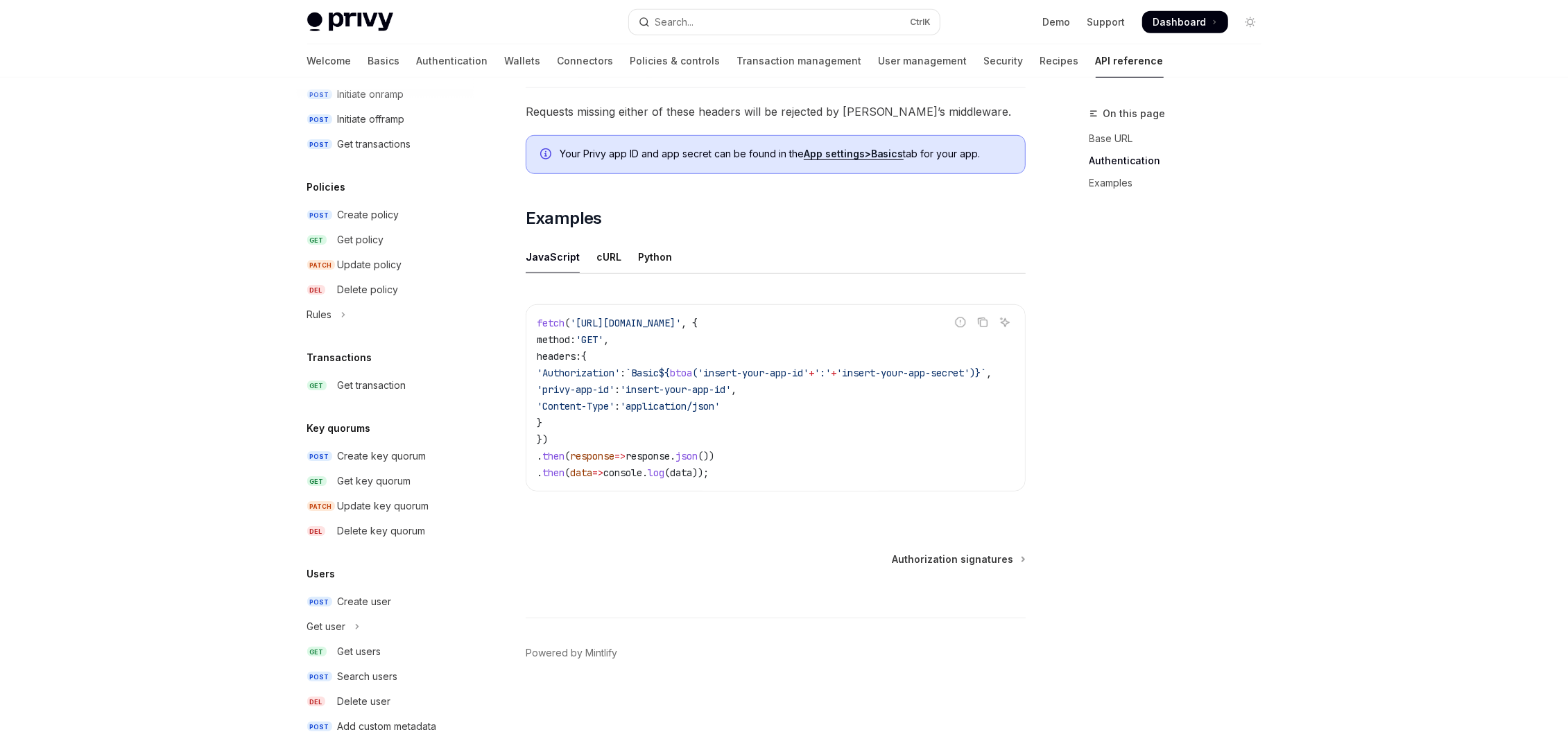
scroll to position [0, 0]
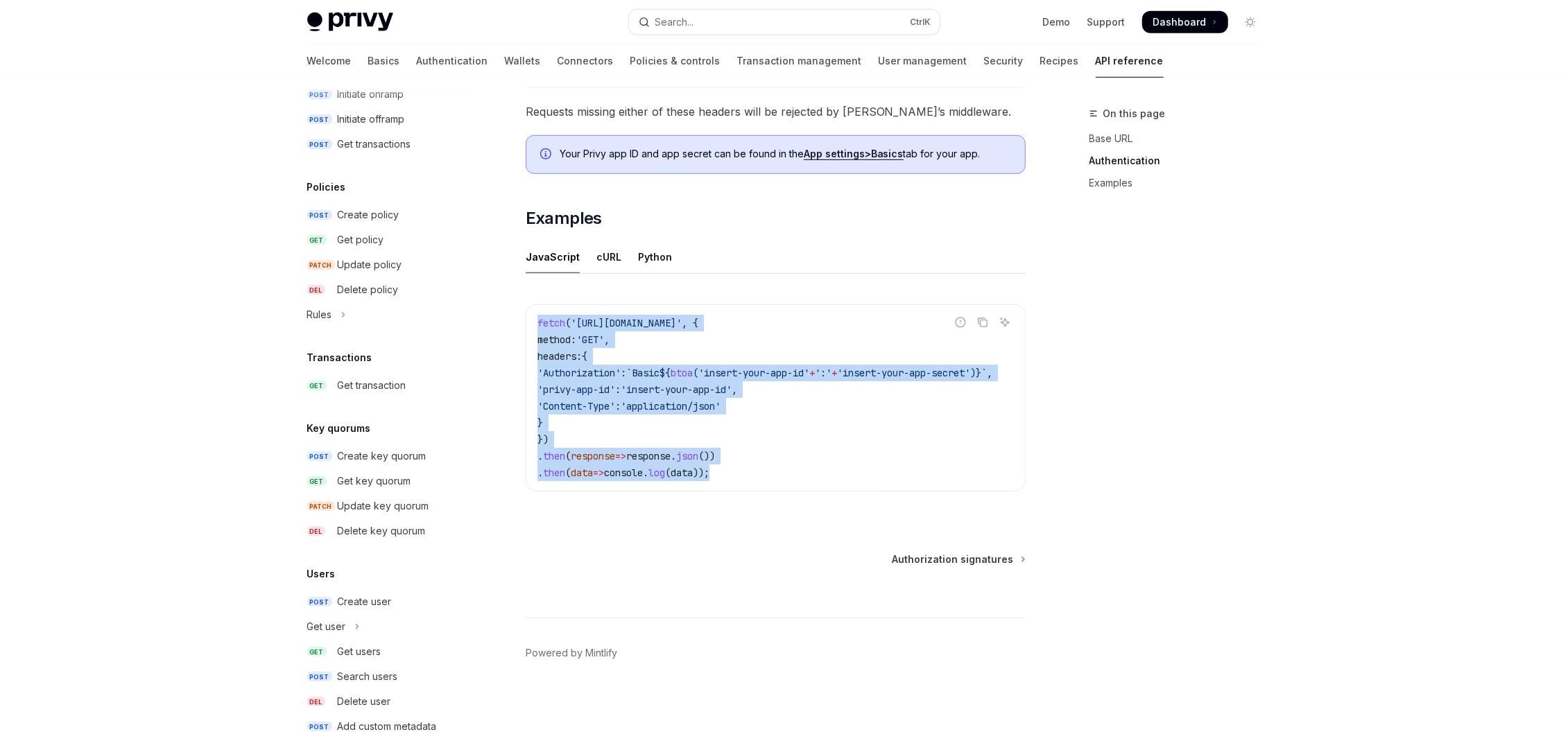
drag, startPoint x: 791, startPoint y: 471, endPoint x: 529, endPoint y: 317, distance: 303.9
click at [529, 317] on div "fetch ( '[URL][DOMAIN_NAME]' , { method: 'GET' , headers: { 'Authorization' : `…" at bounding box center [776, 397] width 499 height 186
drag, startPoint x: 530, startPoint y: 318, endPoint x: 767, endPoint y: 477, distance: 285.4
click at [767, 477] on div "fetch ( '[URL][DOMAIN_NAME]' , { method: 'GET' , headers: { 'Authorization' : `…" at bounding box center [776, 397] width 499 height 186
drag, startPoint x: 767, startPoint y: 477, endPoint x: 535, endPoint y: 314, distance: 283.5
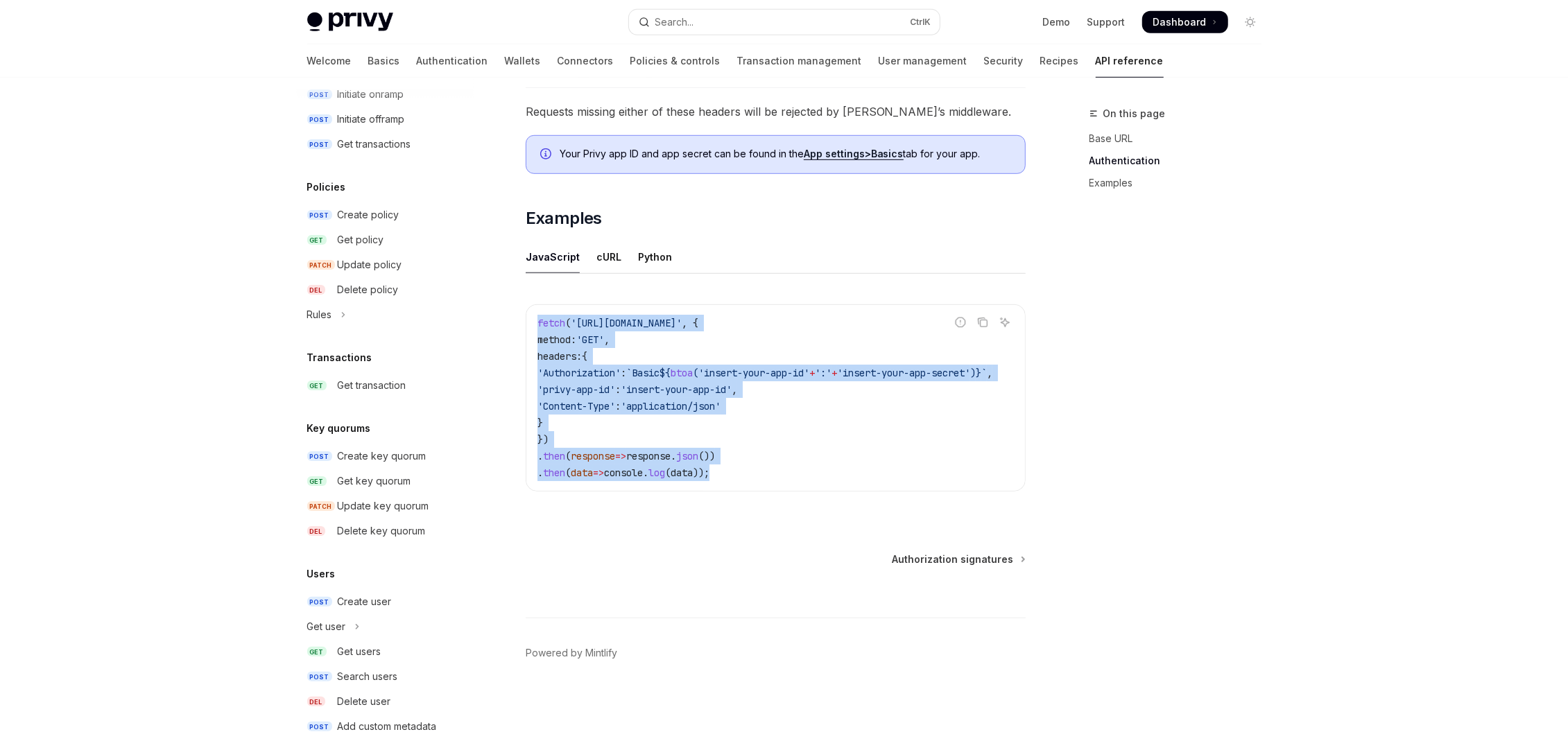
click at [535, 314] on div "fetch ( '[URL][DOMAIN_NAME]' , { method: 'GET' , headers: { 'Authorization' : `…" at bounding box center [776, 397] width 499 height 186
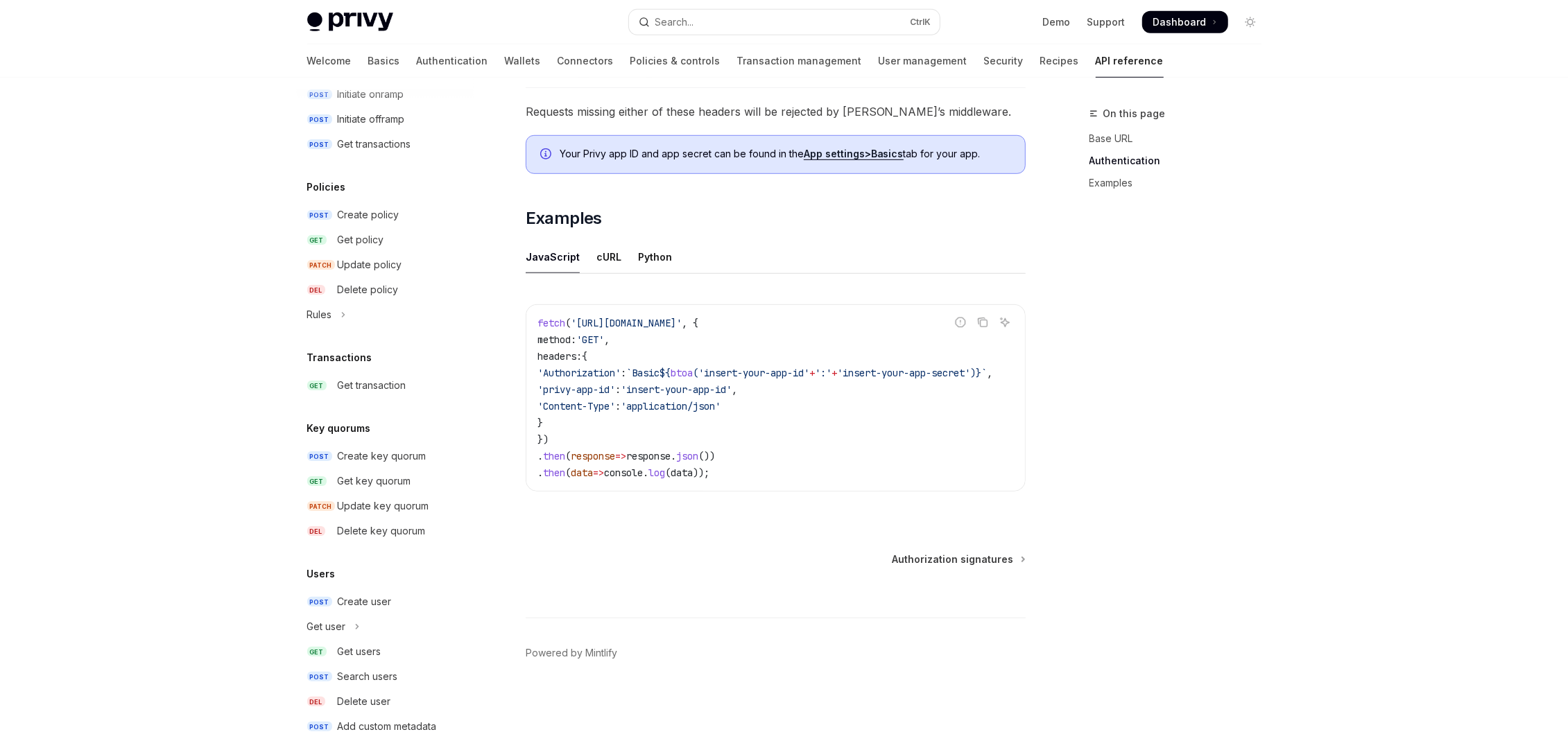
click at [735, 289] on div "JavaScript cURL Python Report incorrect code Copy Ask AI fetch ( '[URL][DOMAIN_…" at bounding box center [775, 377] width 500 height 273
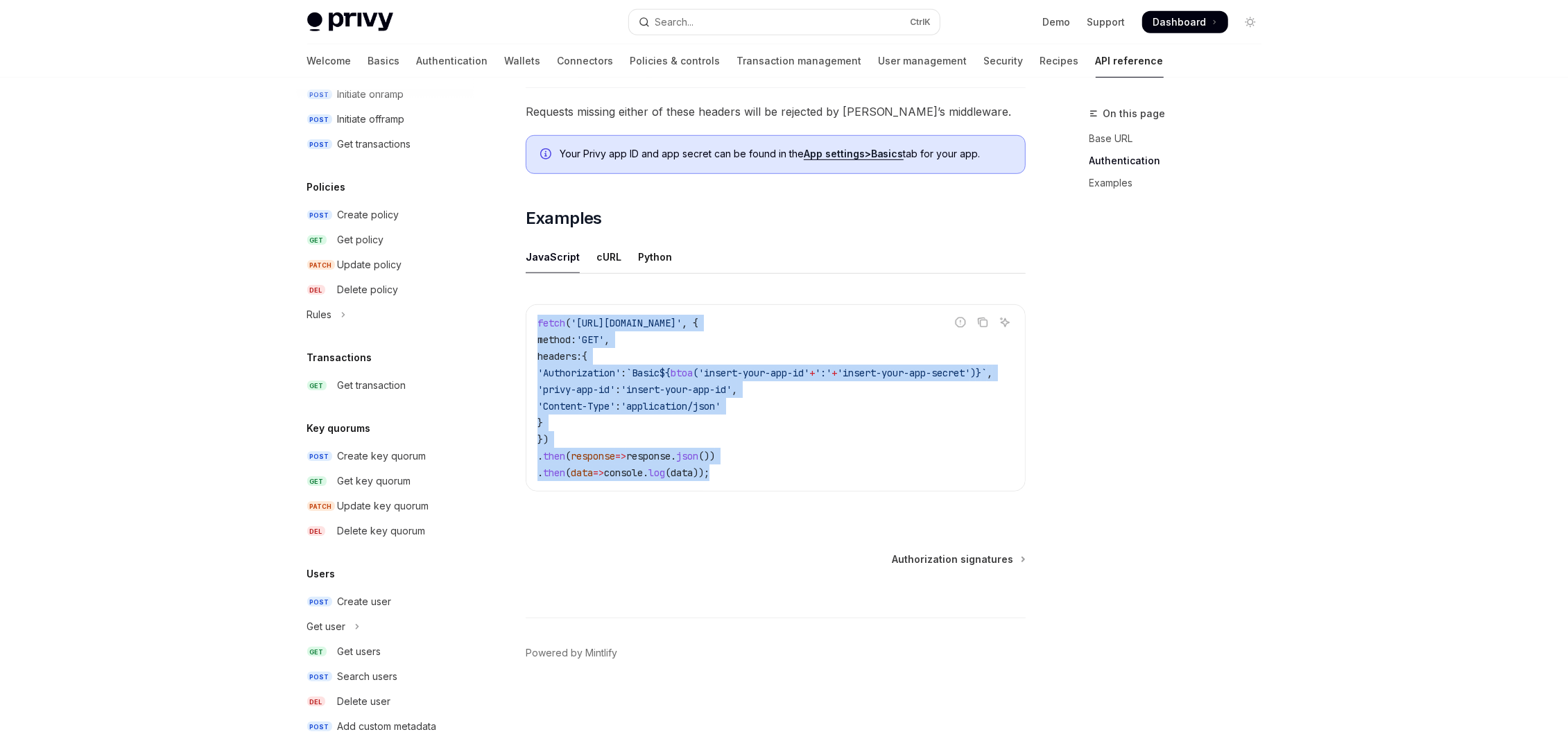
drag, startPoint x: 769, startPoint y: 478, endPoint x: 521, endPoint y: 322, distance: 293.0
click at [521, 322] on div "API reference Introduction OpenAI Open in ChatGPT Getting started with the Priv…" at bounding box center [645, 48] width 766 height 1379
drag, startPoint x: 745, startPoint y: 483, endPoint x: 522, endPoint y: 322, distance: 275.0
click at [522, 322] on div "API reference Introduction OpenAI Open in ChatGPT Getting started with the Priv…" at bounding box center [645, 48] width 766 height 1379
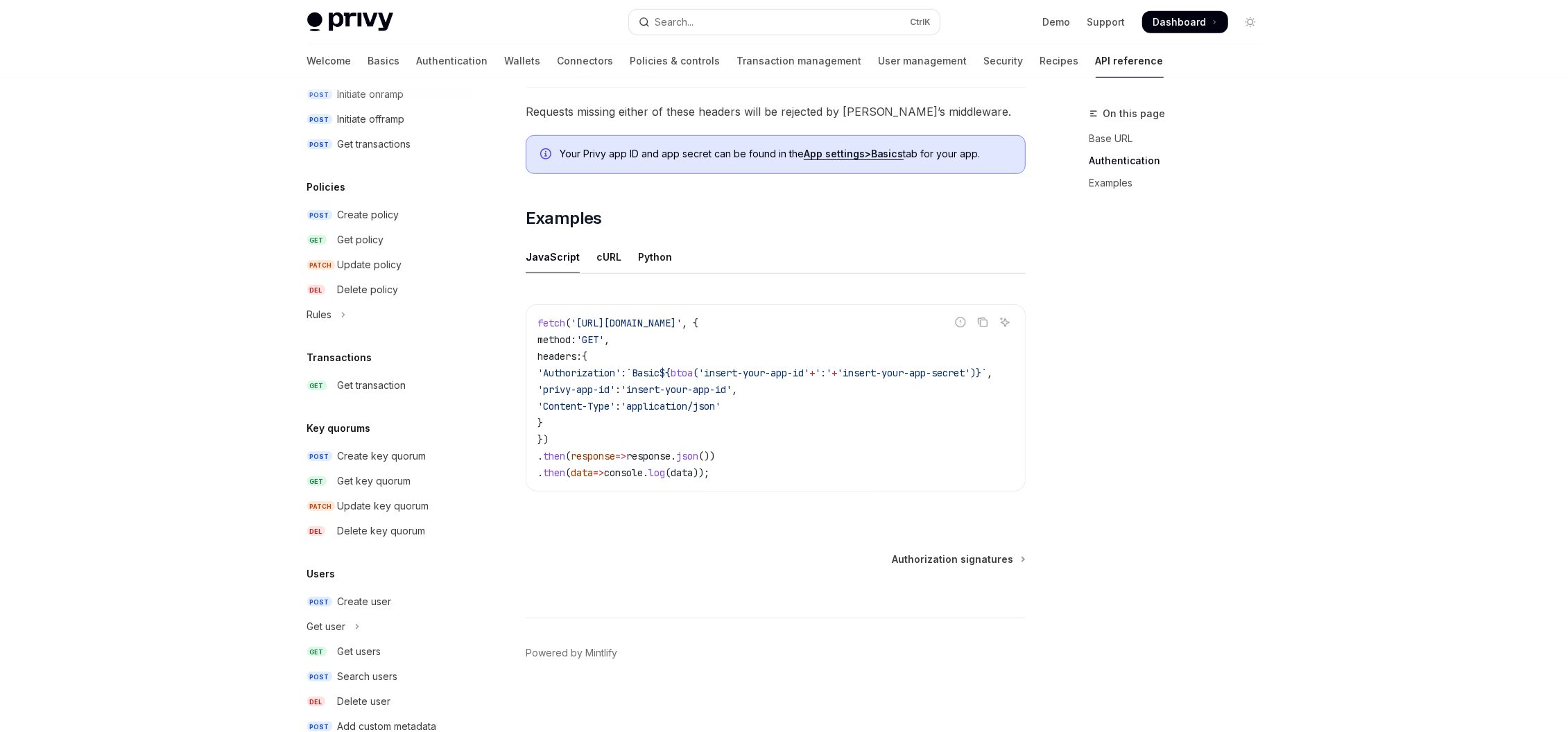
click at [1063, 424] on div "On this page Base URL Authentication Examples" at bounding box center [1167, 418] width 211 height 626
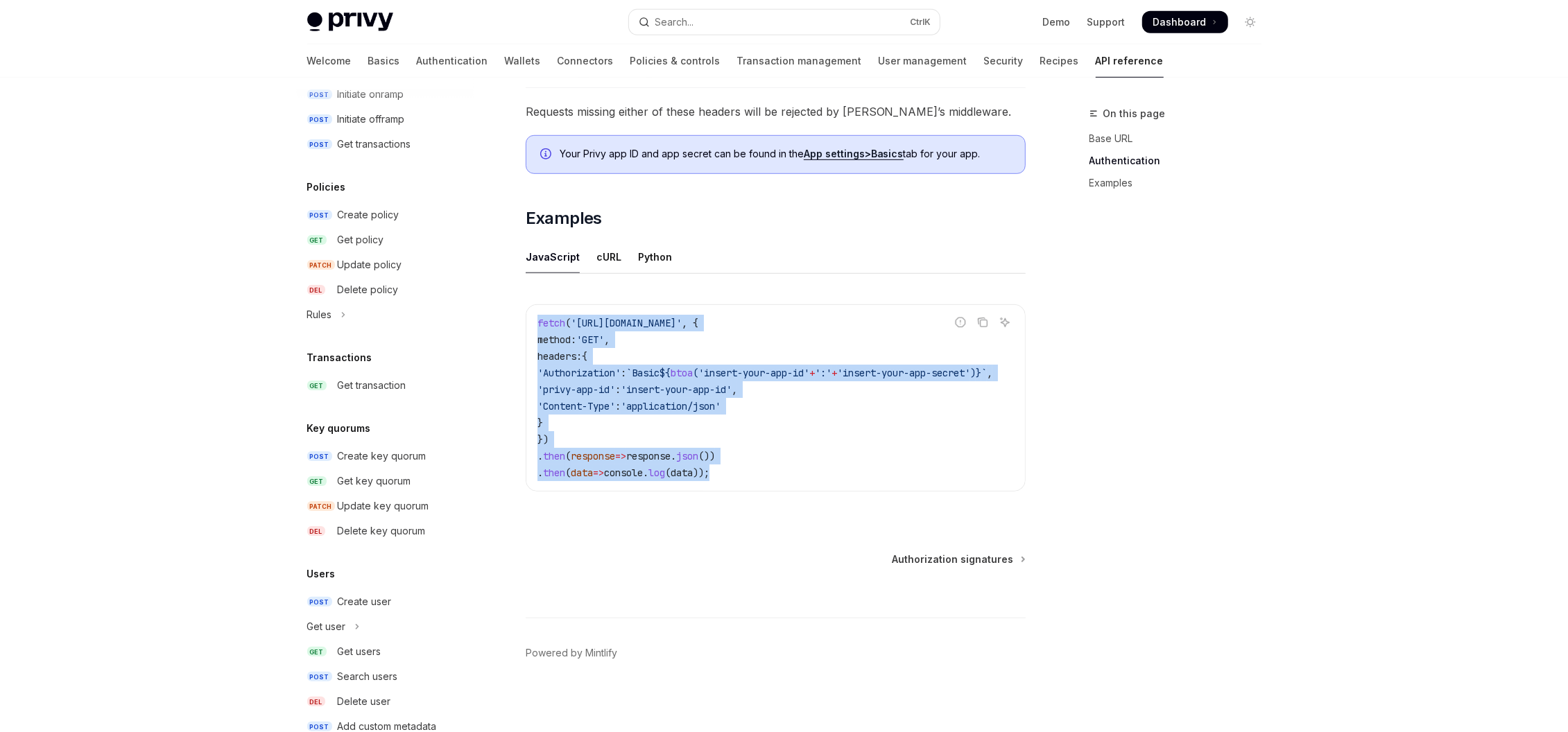
drag, startPoint x: 791, startPoint y: 484, endPoint x: 528, endPoint y: 326, distance: 306.8
click at [528, 326] on div "fetch ( '[URL][DOMAIN_NAME]' , { method: 'GET' , headers: { 'Authorization' : `…" at bounding box center [776, 397] width 499 height 186
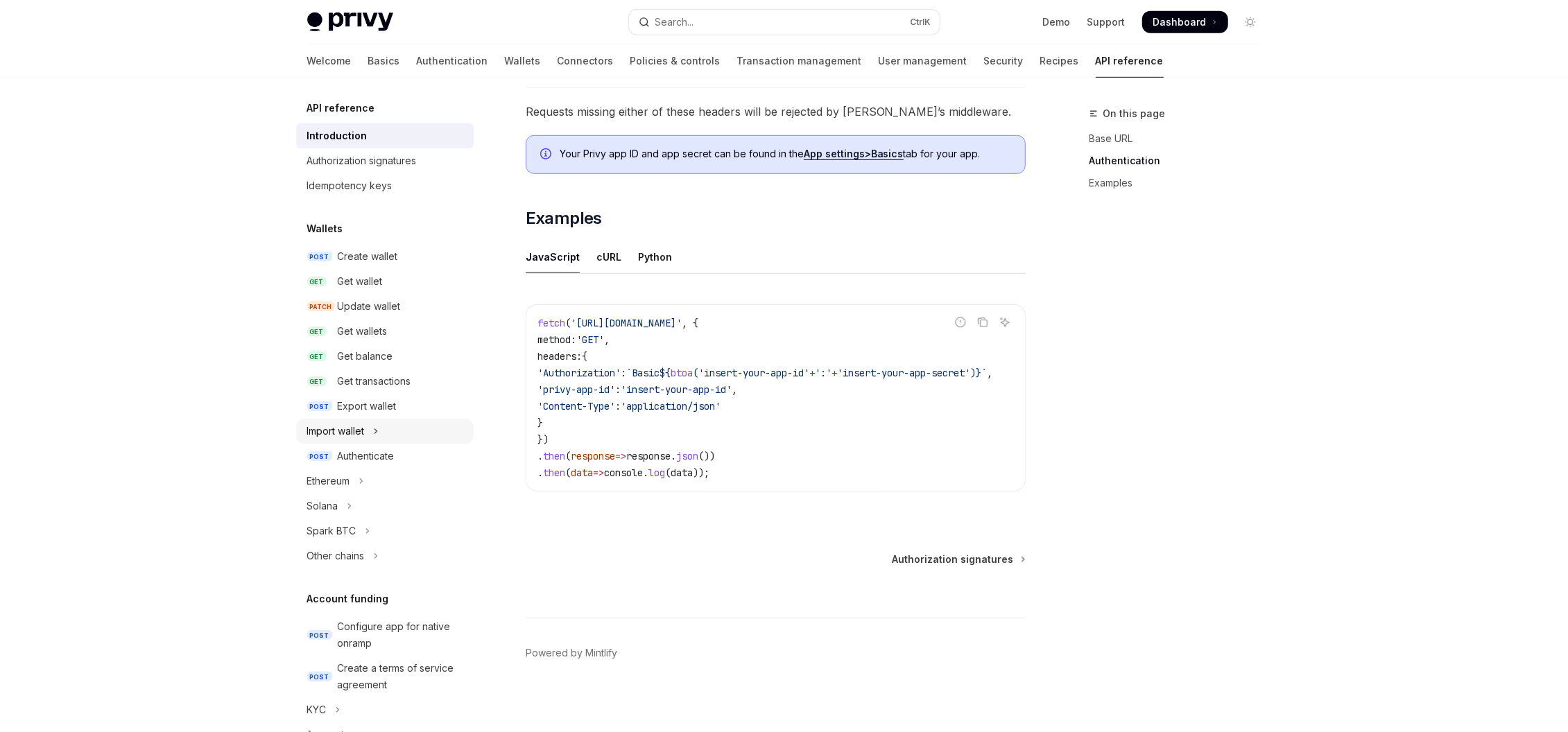
click at [374, 427] on icon "Toggle Import wallet section" at bounding box center [375, 431] width 5 height 17
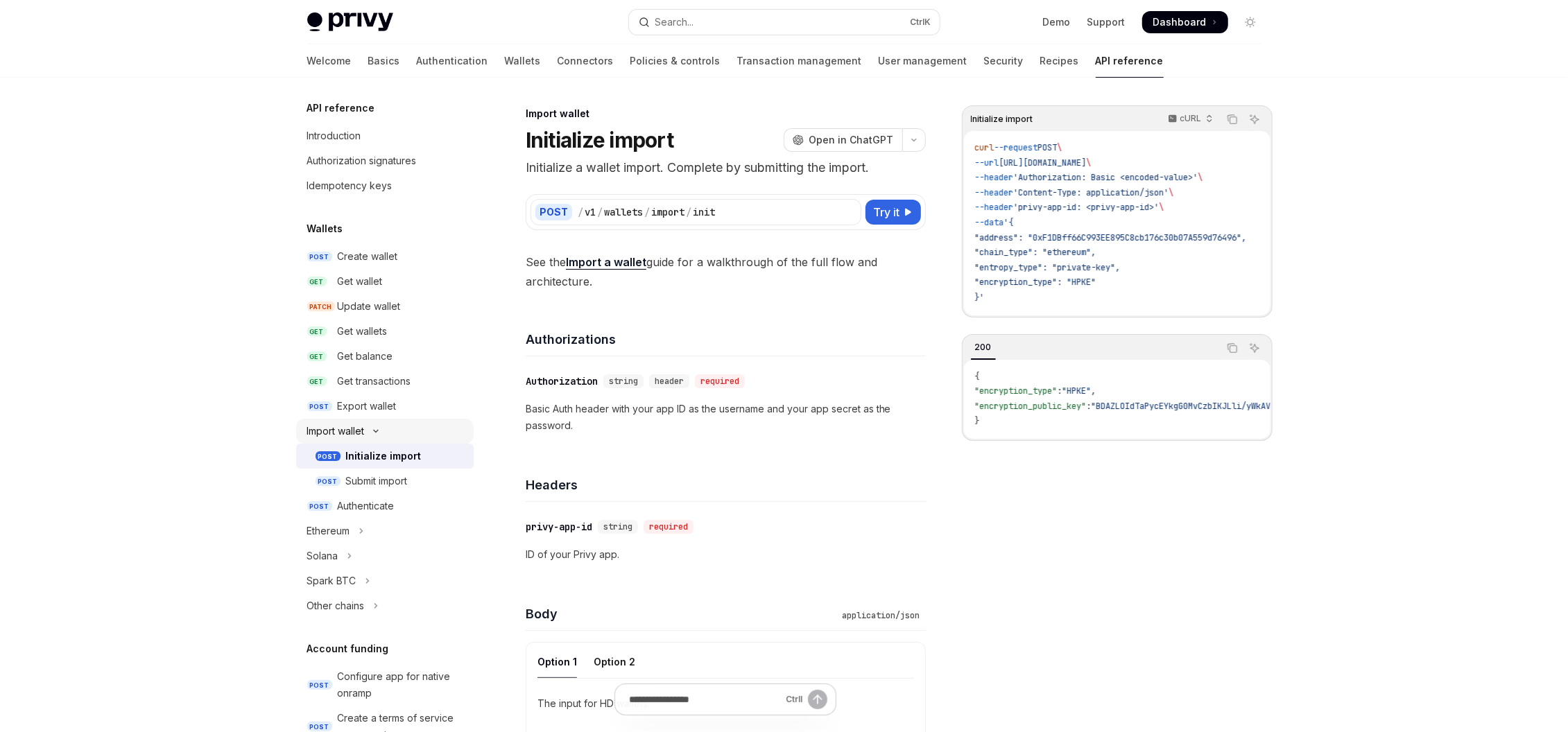
click at [375, 428] on icon "Toggle Import wallet section" at bounding box center [375, 431] width 17 height 5
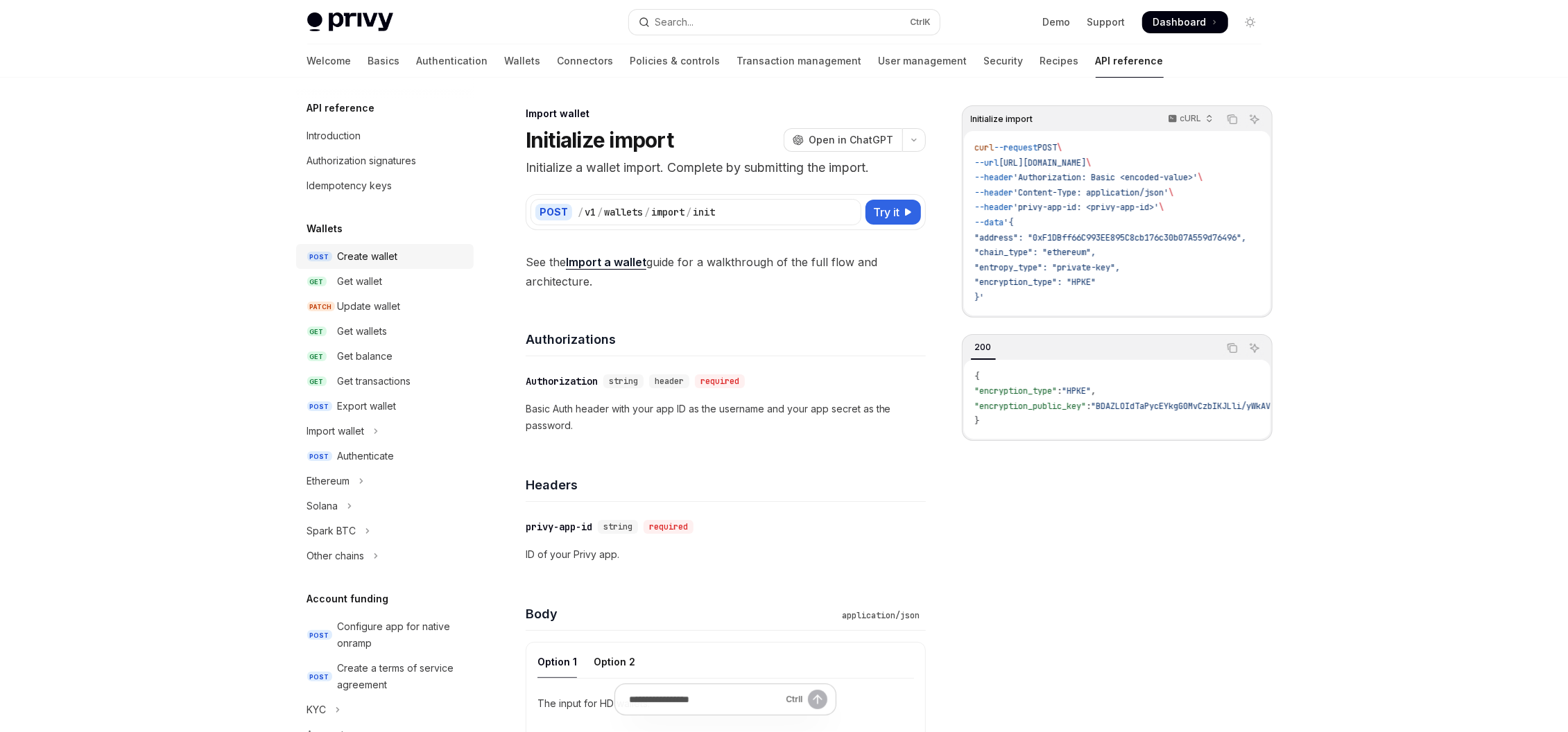
click at [405, 256] on div "Create wallet" at bounding box center [401, 256] width 128 height 17
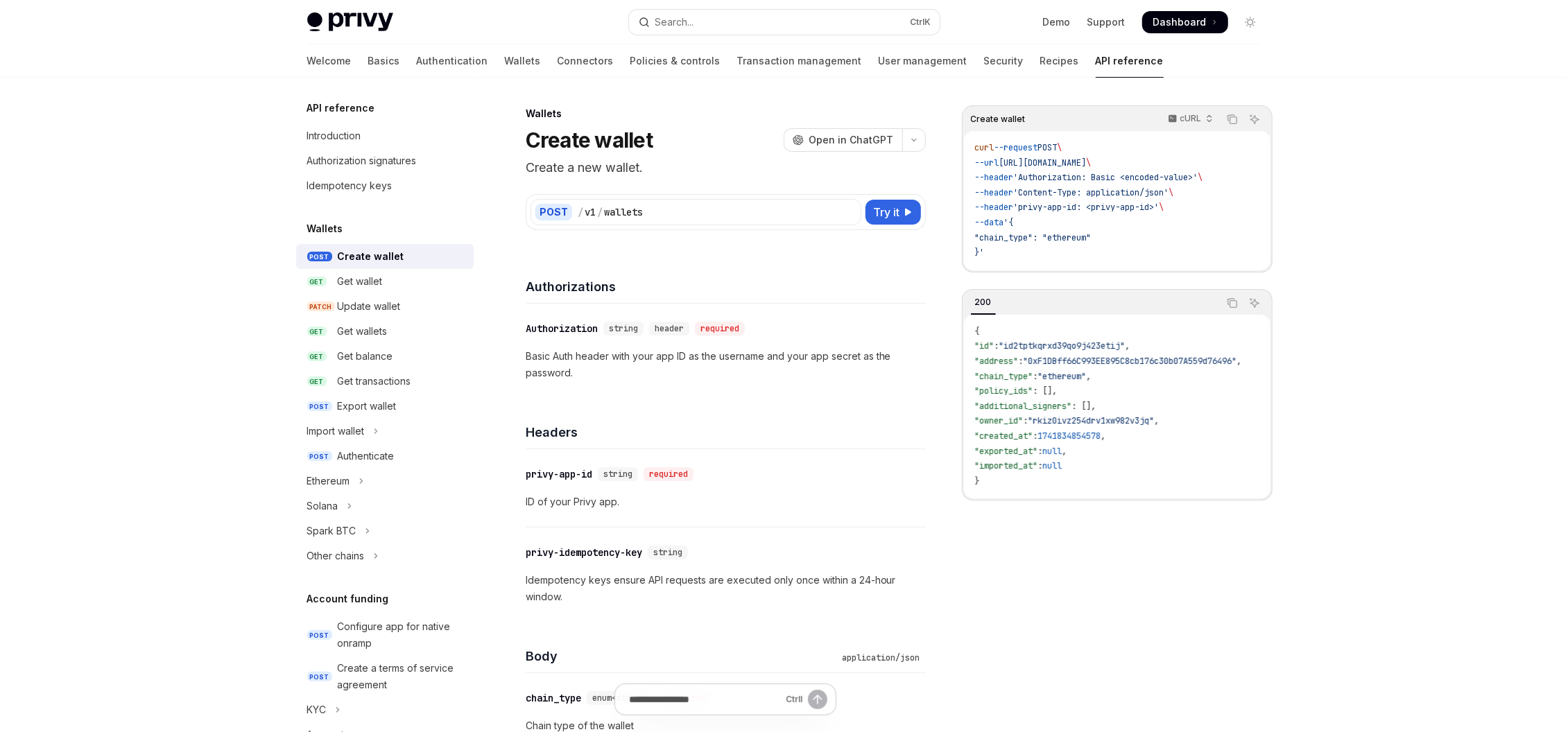
type textarea "*"
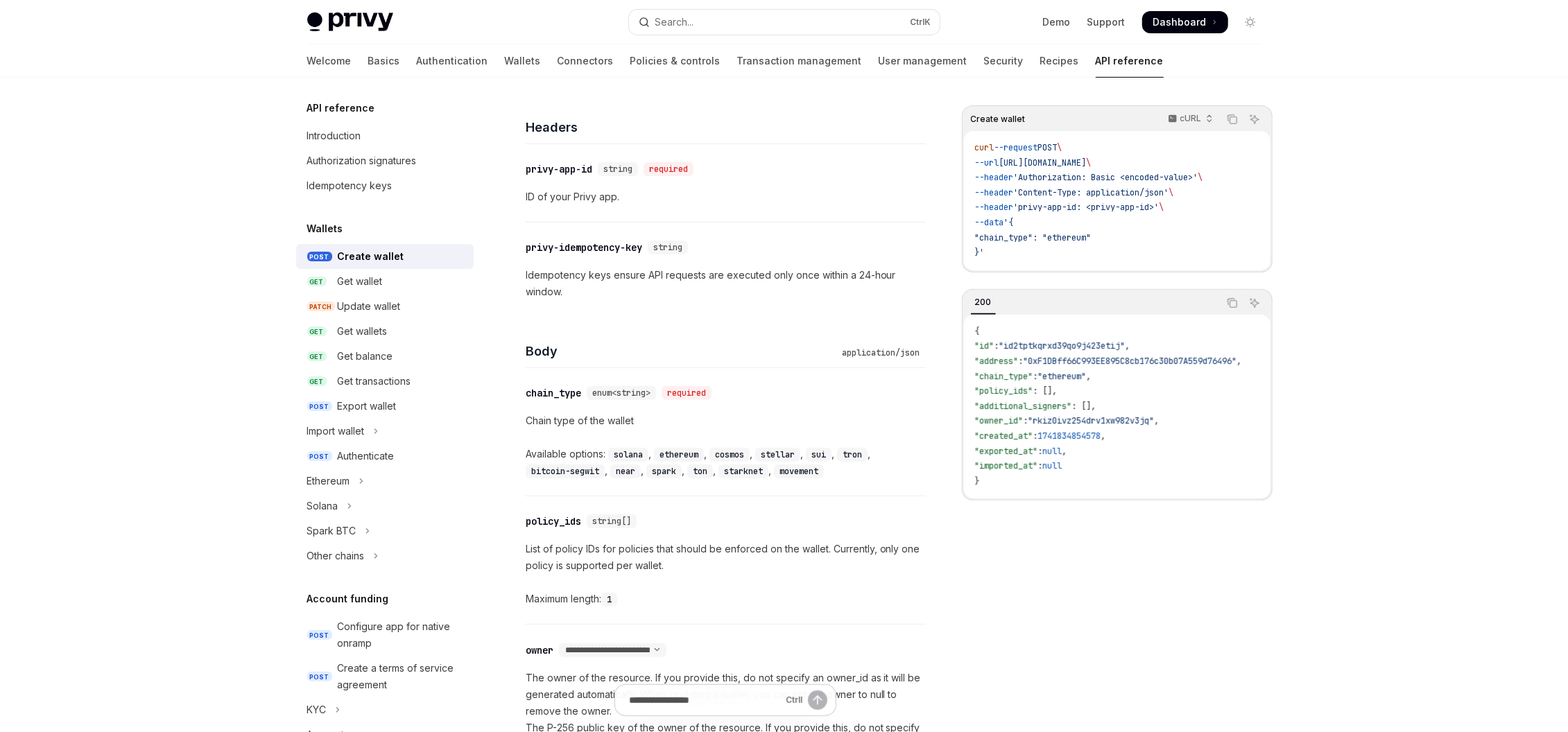
scroll to position [416, 0]
